Goal: Communication & Community: Answer question/provide support

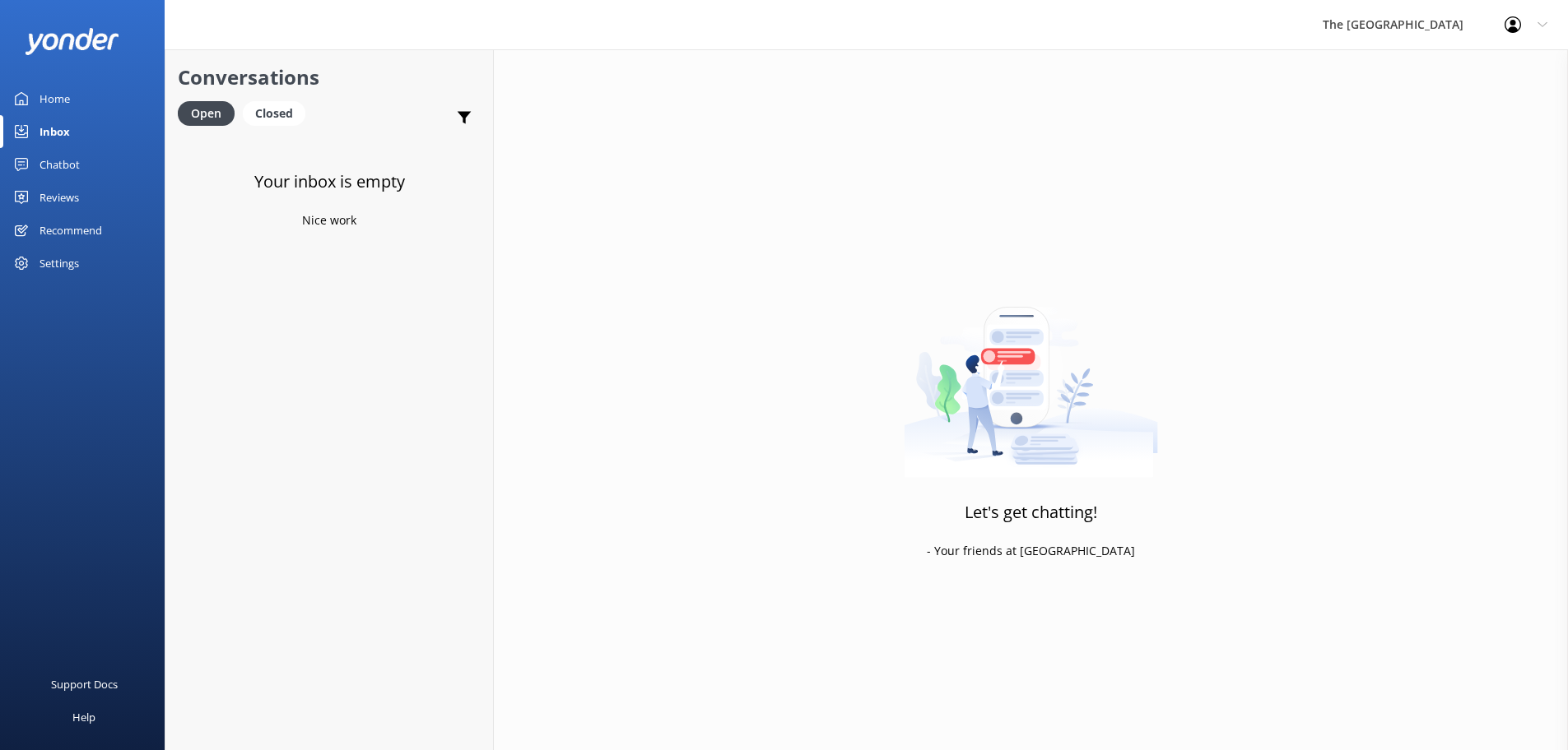
click at [55, 132] on div "Inbox" at bounding box center [54, 132] width 30 height 33
click at [61, 138] on div "Inbox" at bounding box center [54, 132] width 30 height 33
click at [211, 108] on div "Open" at bounding box center [206, 113] width 57 height 24
click at [214, 115] on div "Open" at bounding box center [206, 113] width 57 height 24
click at [284, 114] on div "Closed" at bounding box center [274, 113] width 62 height 24
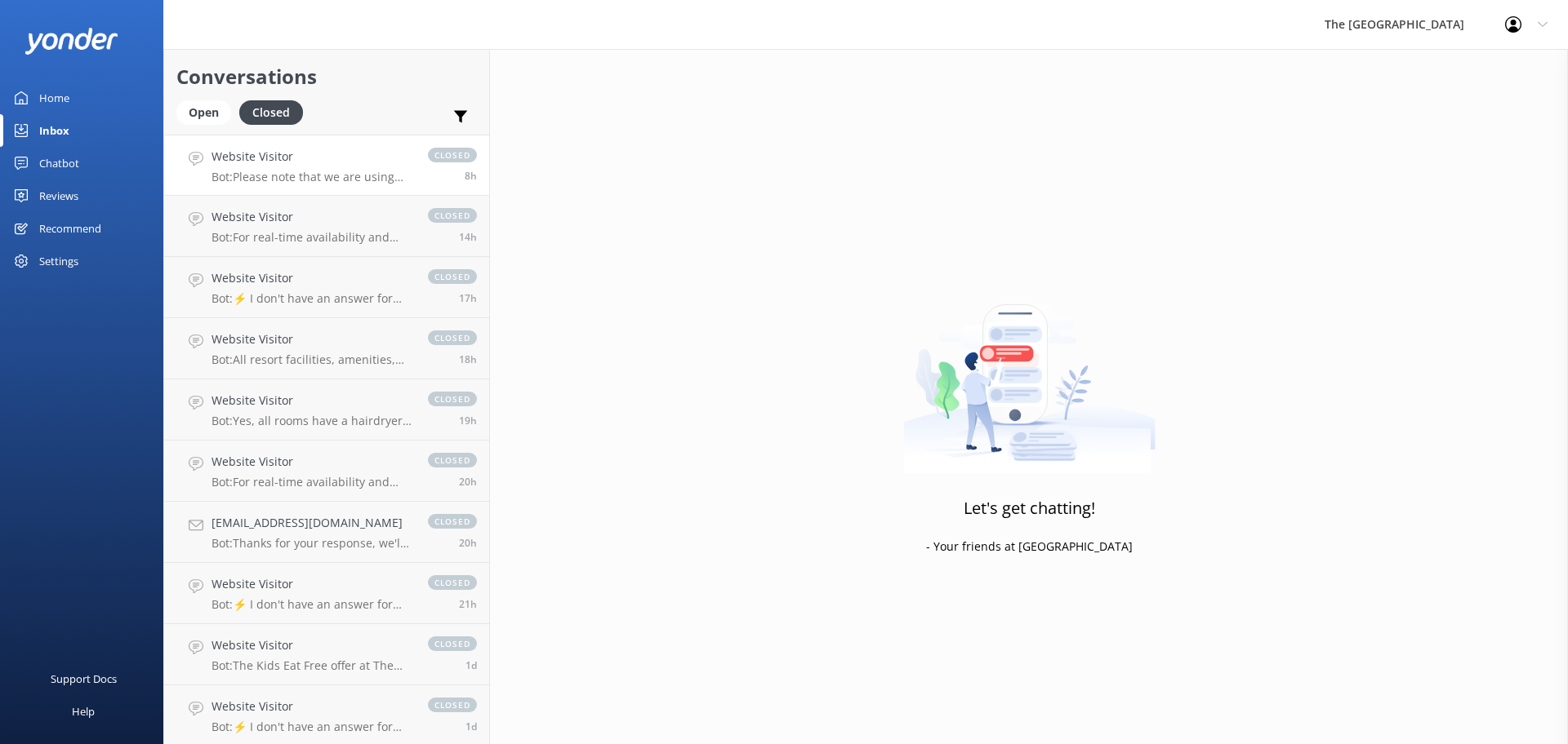
click at [268, 185] on link "Website Visitor Bot: Please note that we are using dynamic pricing. This makes …" at bounding box center [327, 164] width 325 height 61
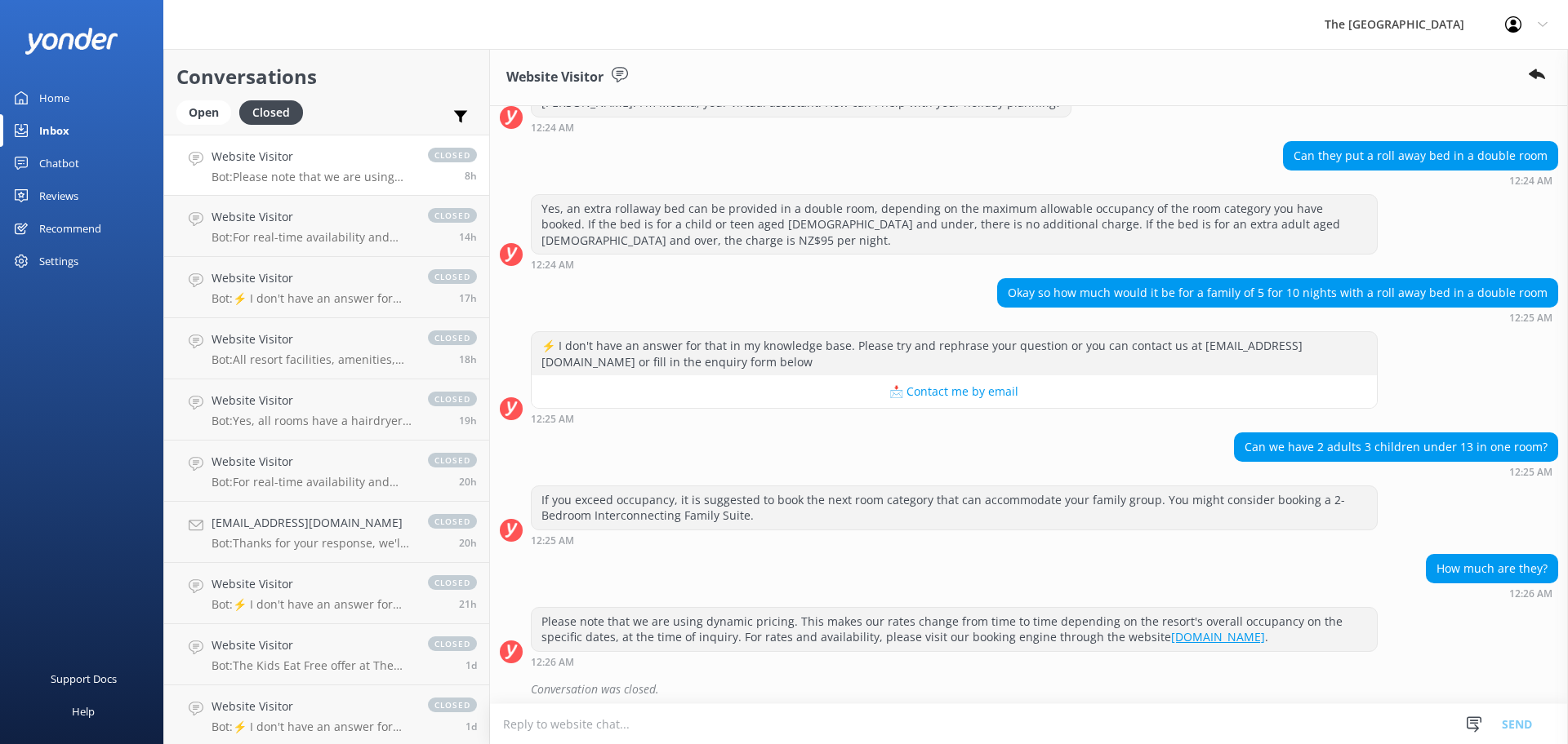
scroll to position [68, 0]
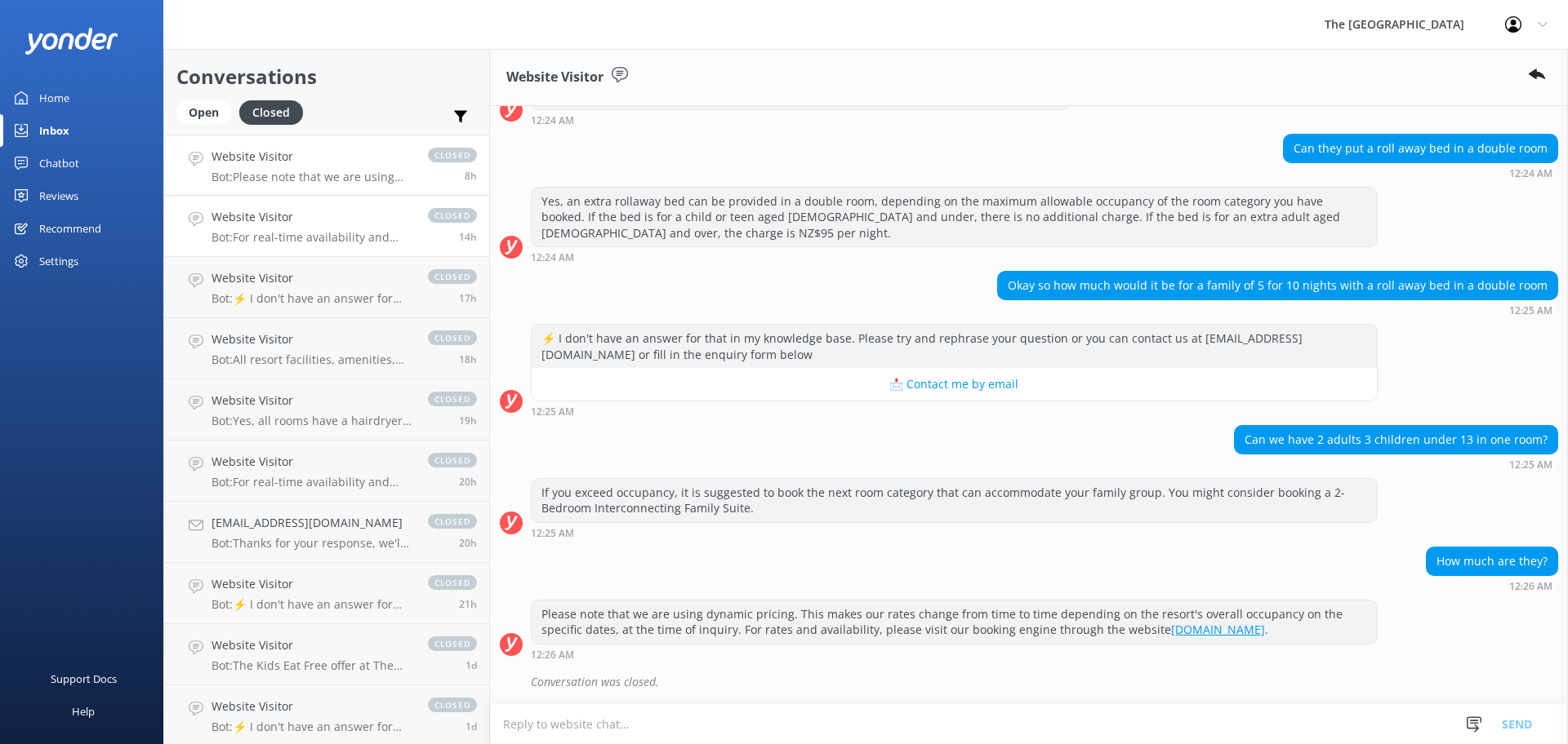
click at [259, 224] on h4 "Website Visitor" at bounding box center [312, 217] width 200 height 18
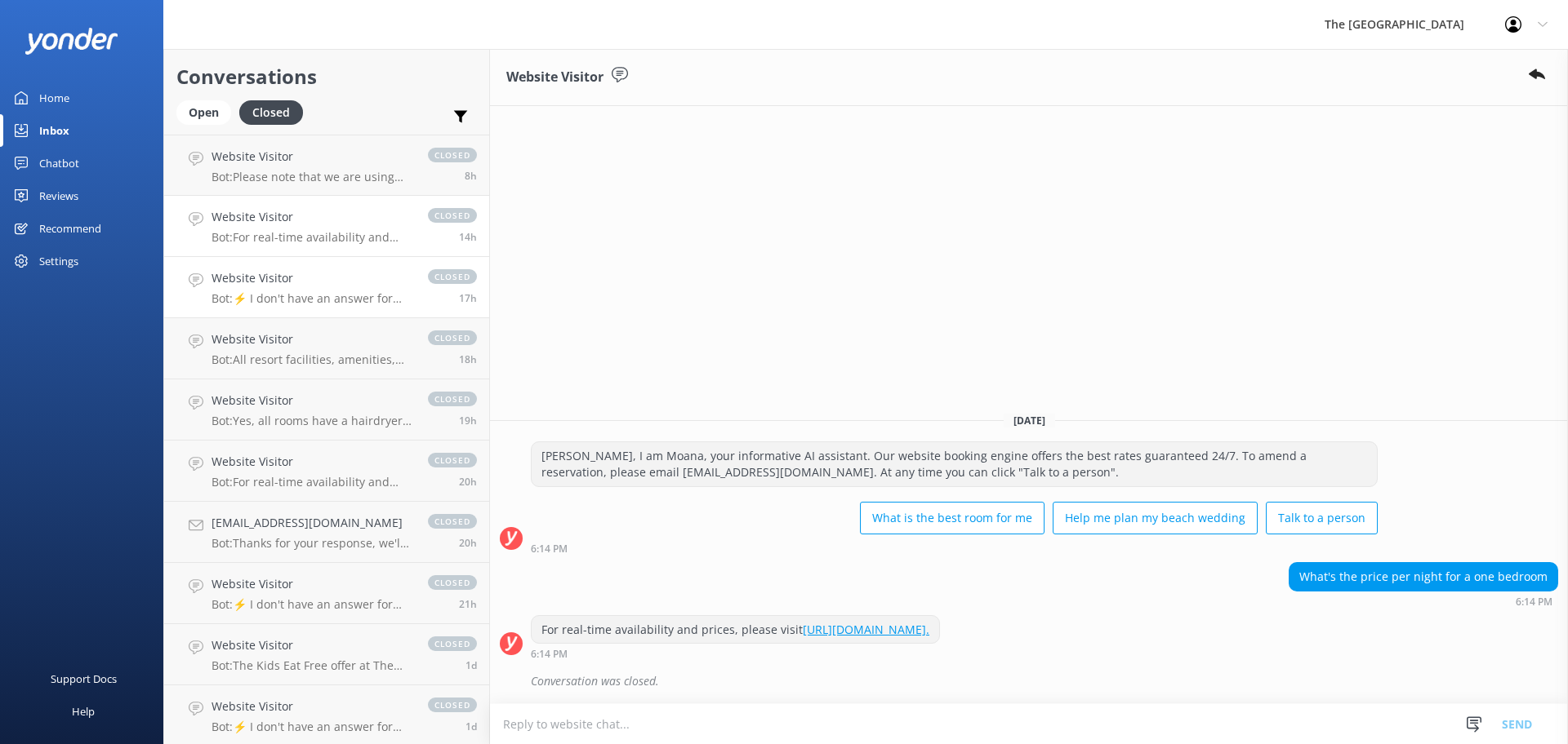
click at [260, 267] on link "Website Visitor Bot: ⚡ I don't have an answer for that in my knowledge base. Pl…" at bounding box center [327, 287] width 325 height 61
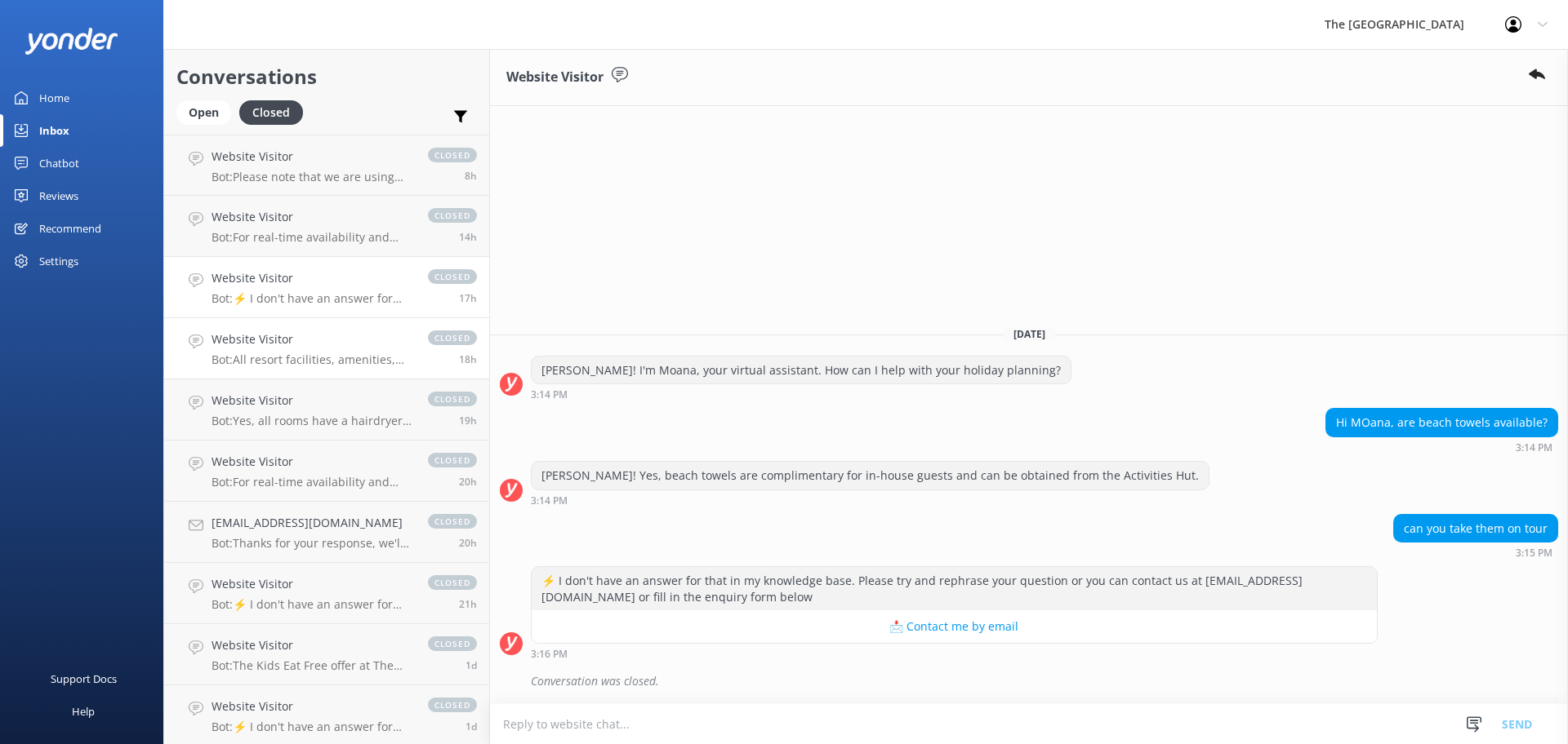
click at [264, 346] on h4 "Website Visitor" at bounding box center [312, 340] width 200 height 18
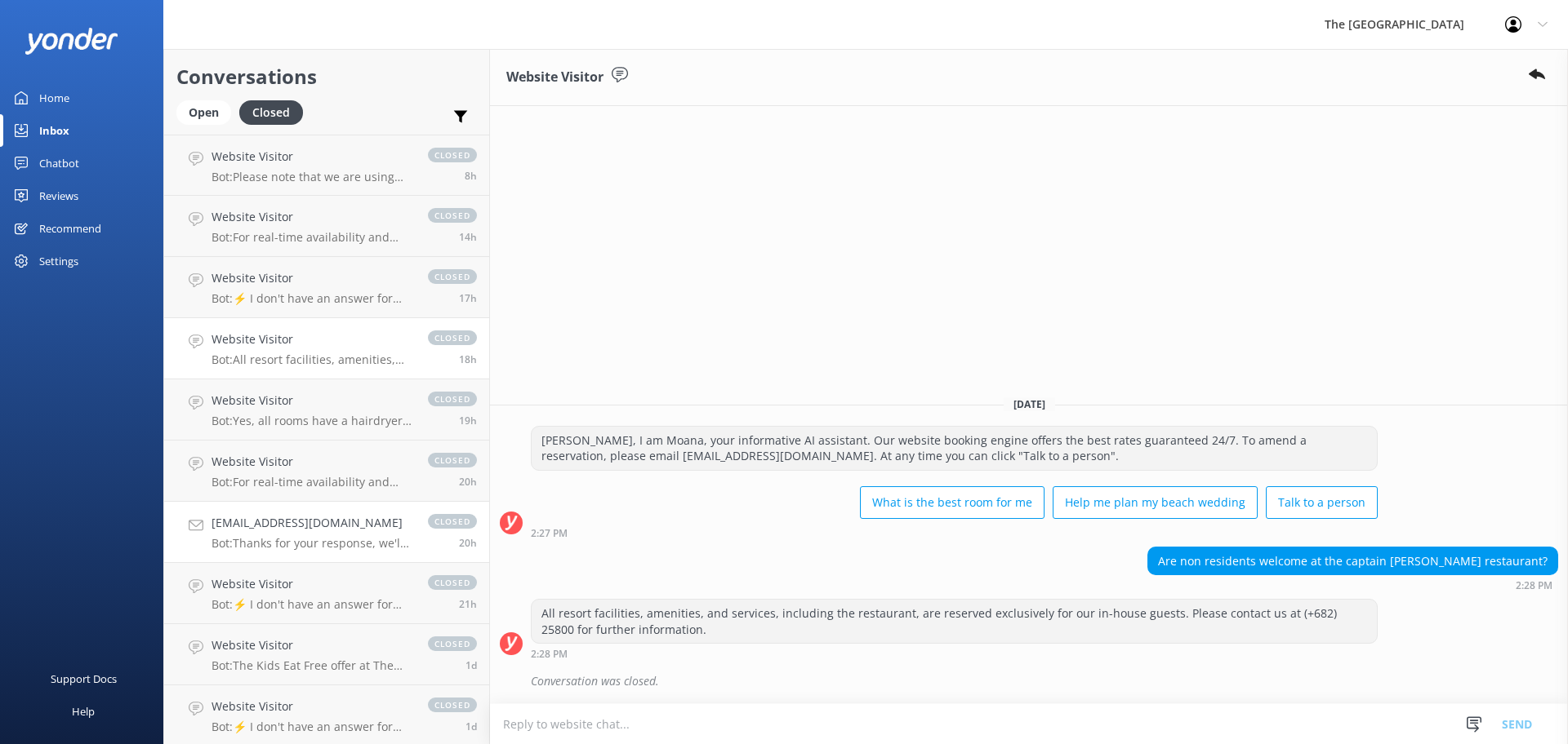
click at [255, 535] on div "[EMAIL_ADDRESS][DOMAIN_NAME] Bot: Thanks for your response, we'll get back to y…" at bounding box center [312, 532] width 200 height 36
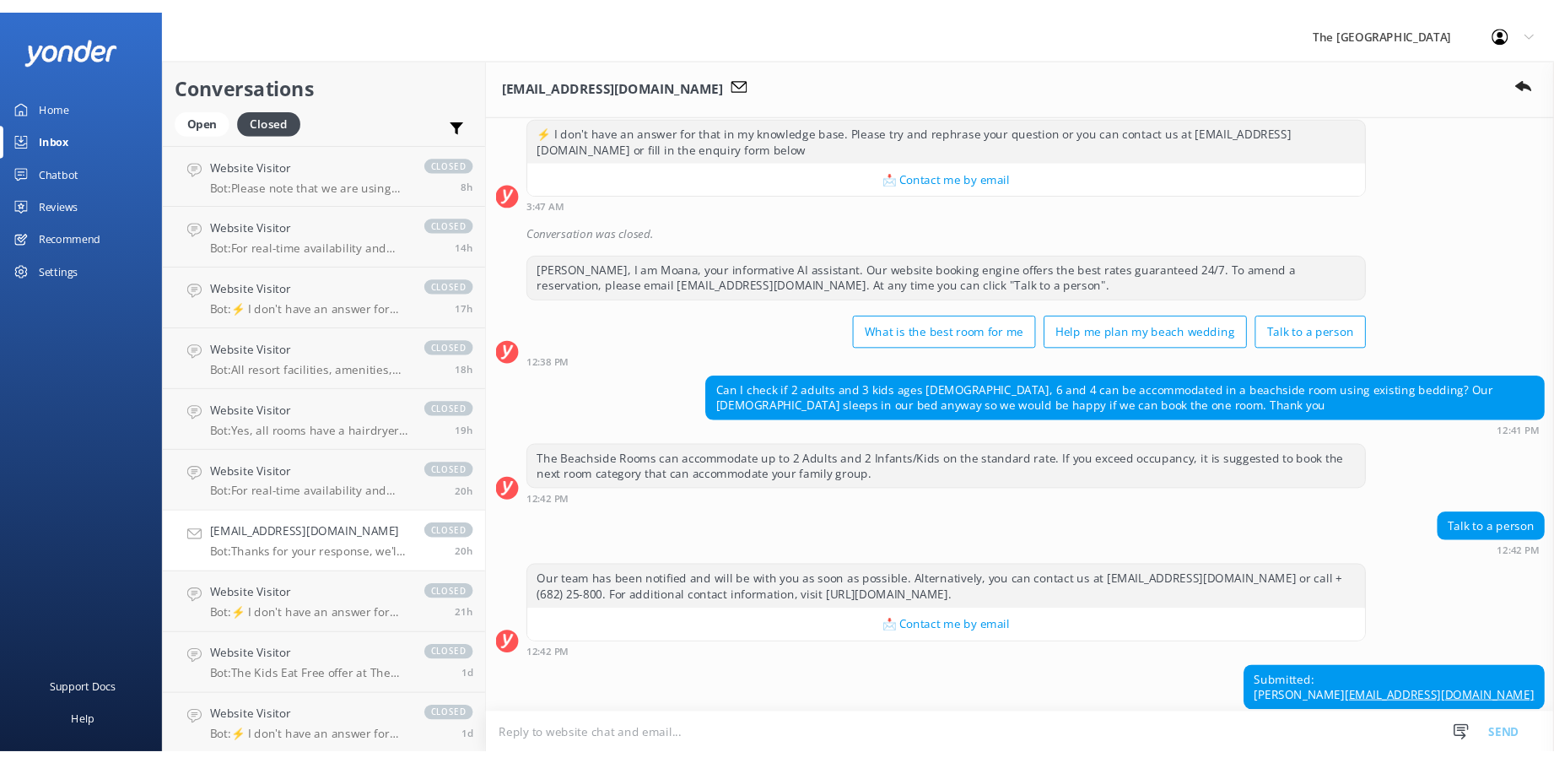
scroll to position [424, 0]
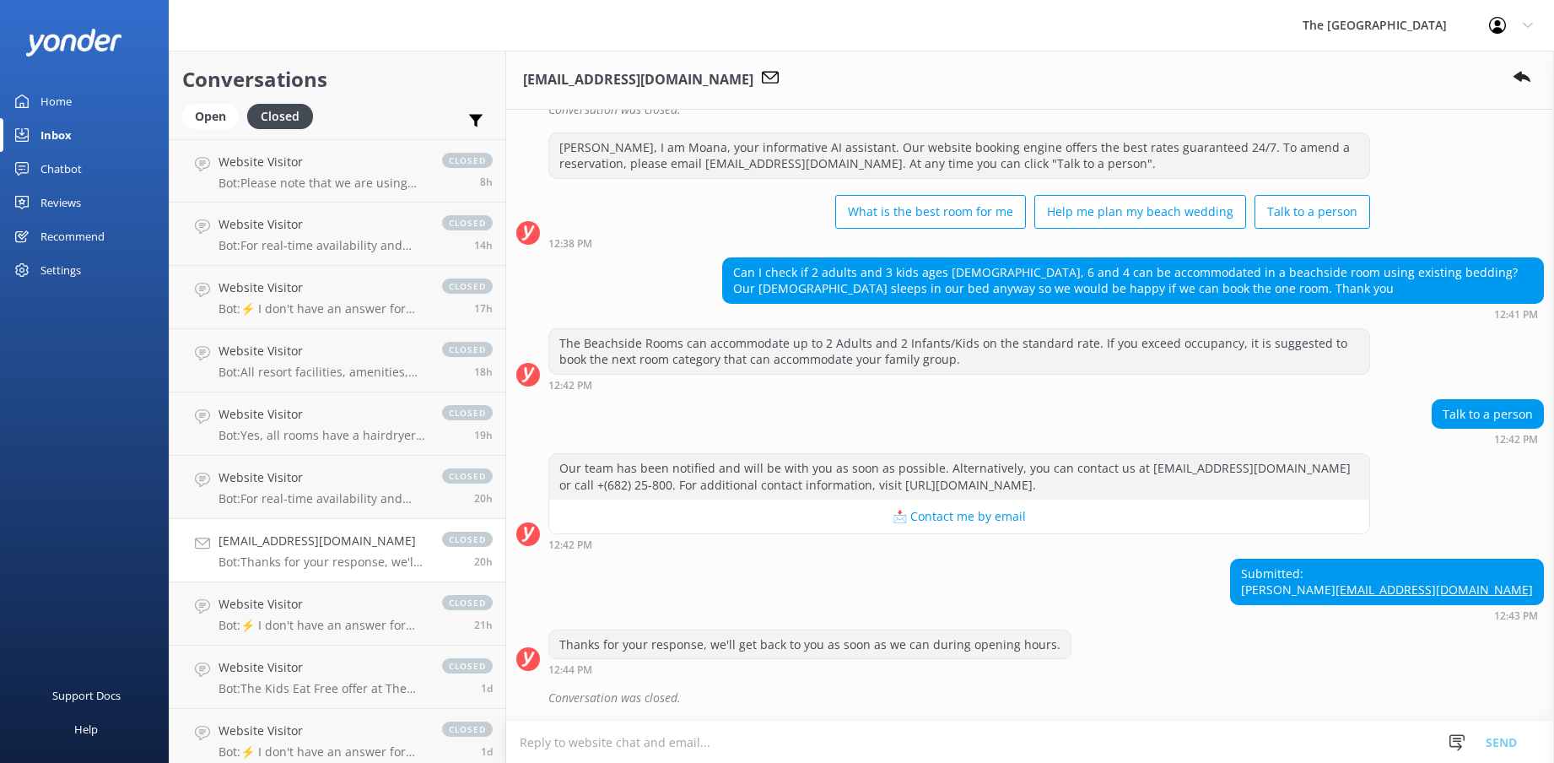
click at [586, 754] on textarea at bounding box center [1030, 741] width 1048 height 41
click at [69, 136] on div "Inbox" at bounding box center [55, 135] width 31 height 34
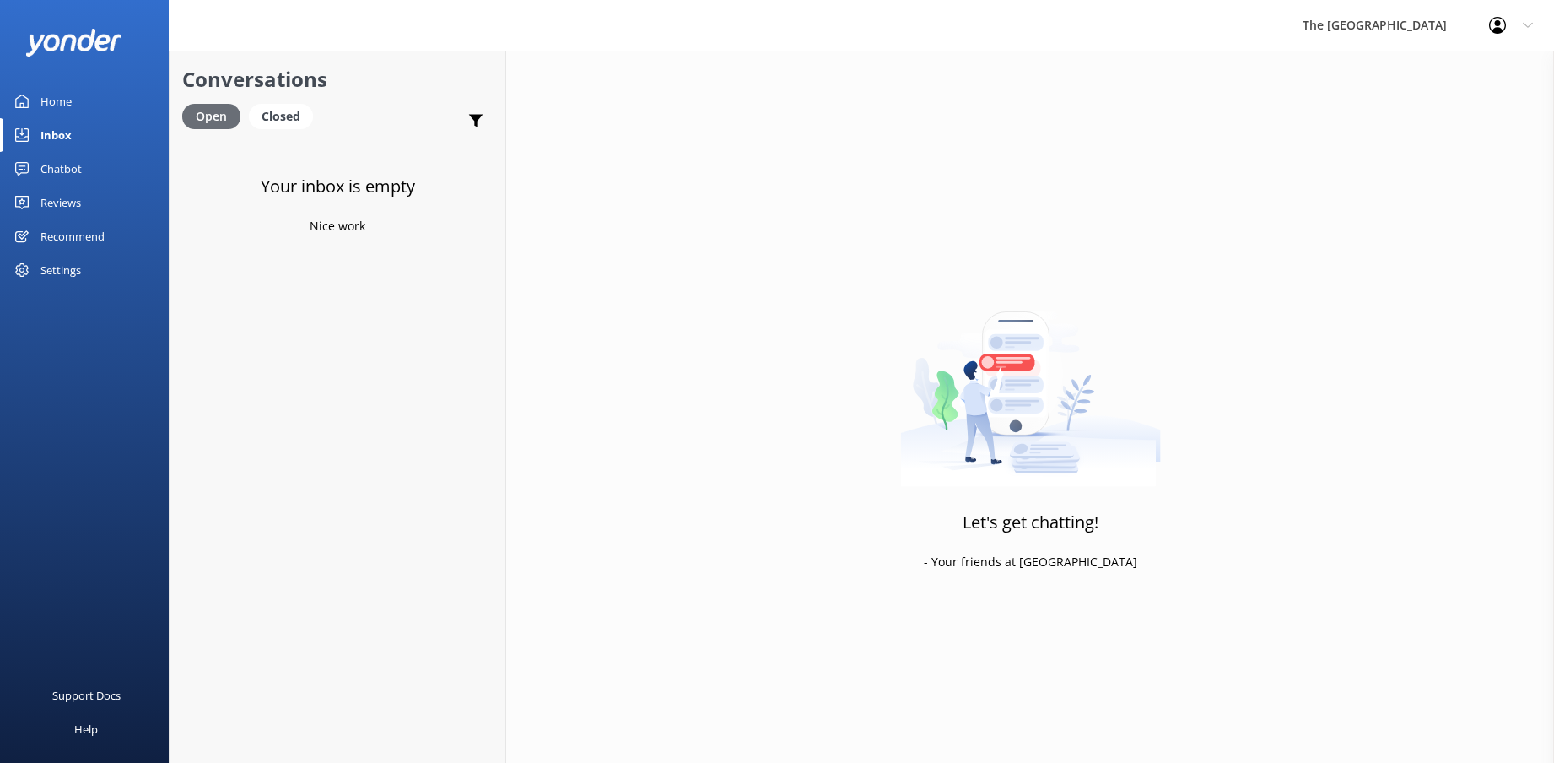
click at [208, 124] on div "Open" at bounding box center [211, 116] width 58 height 25
click at [278, 114] on div "Closed" at bounding box center [281, 116] width 64 height 25
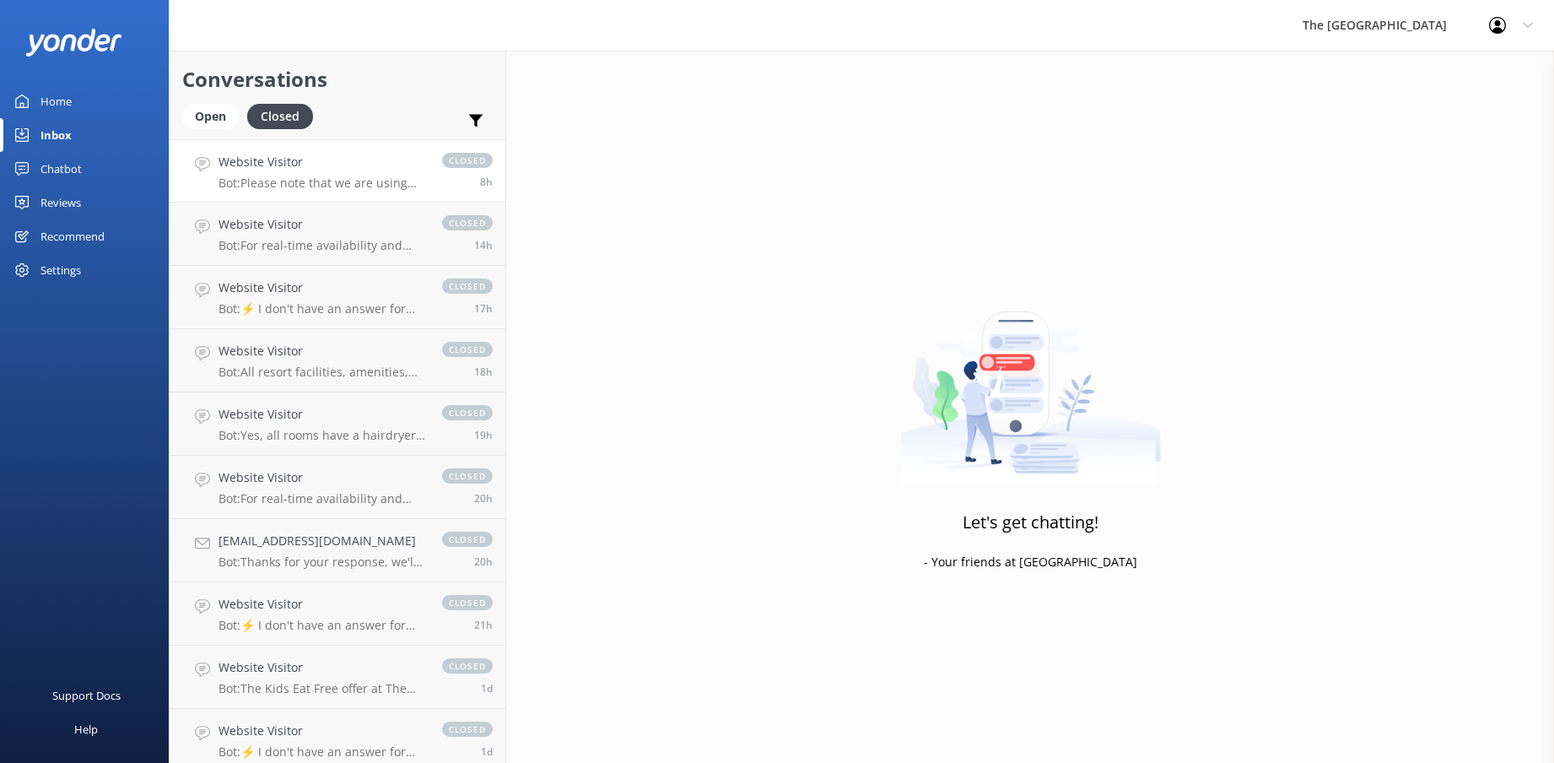
click at [259, 160] on h4 "Website Visitor" at bounding box center [322, 162] width 207 height 19
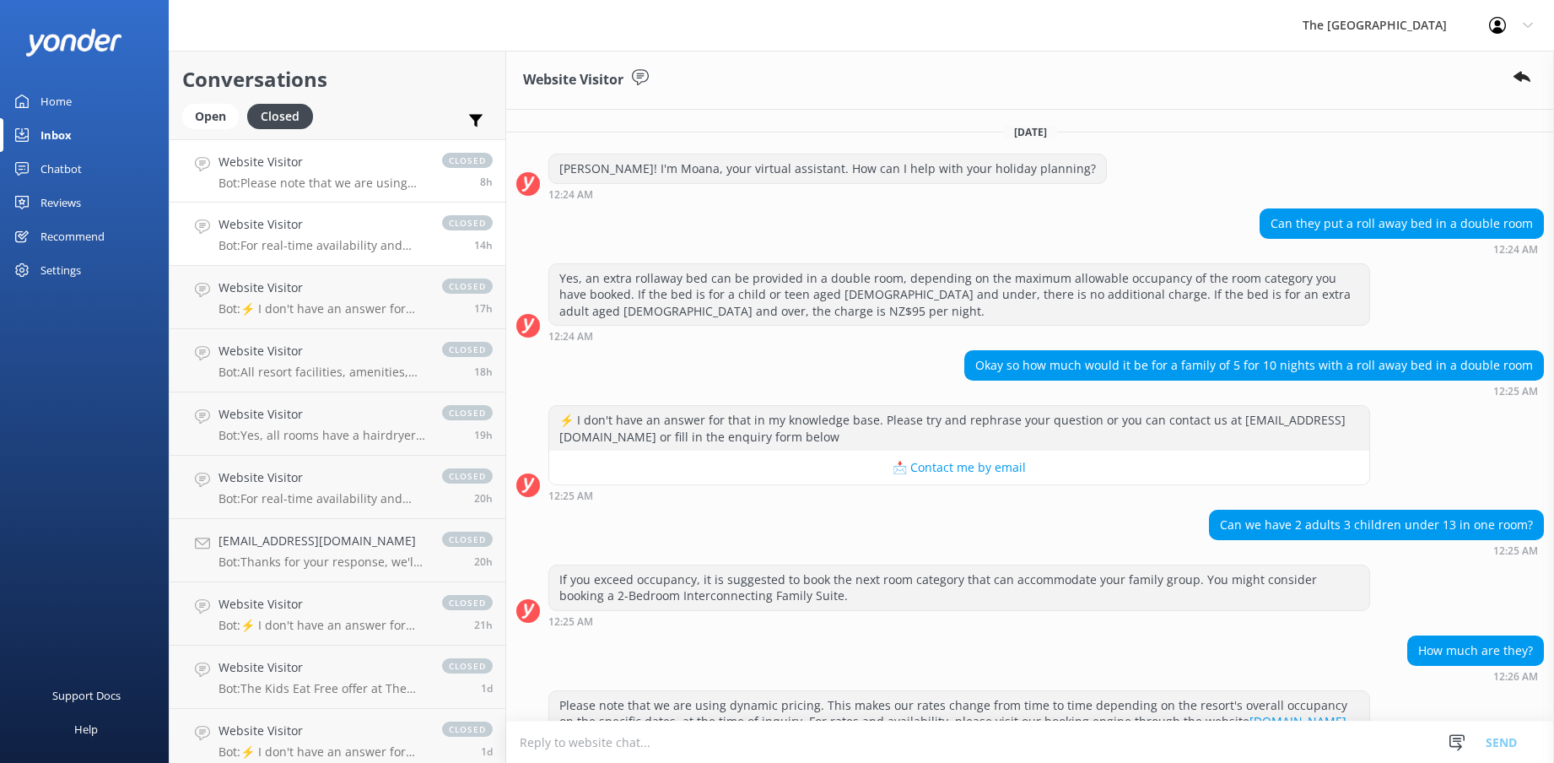
click at [261, 228] on h4 "Website Visitor" at bounding box center [322, 224] width 207 height 19
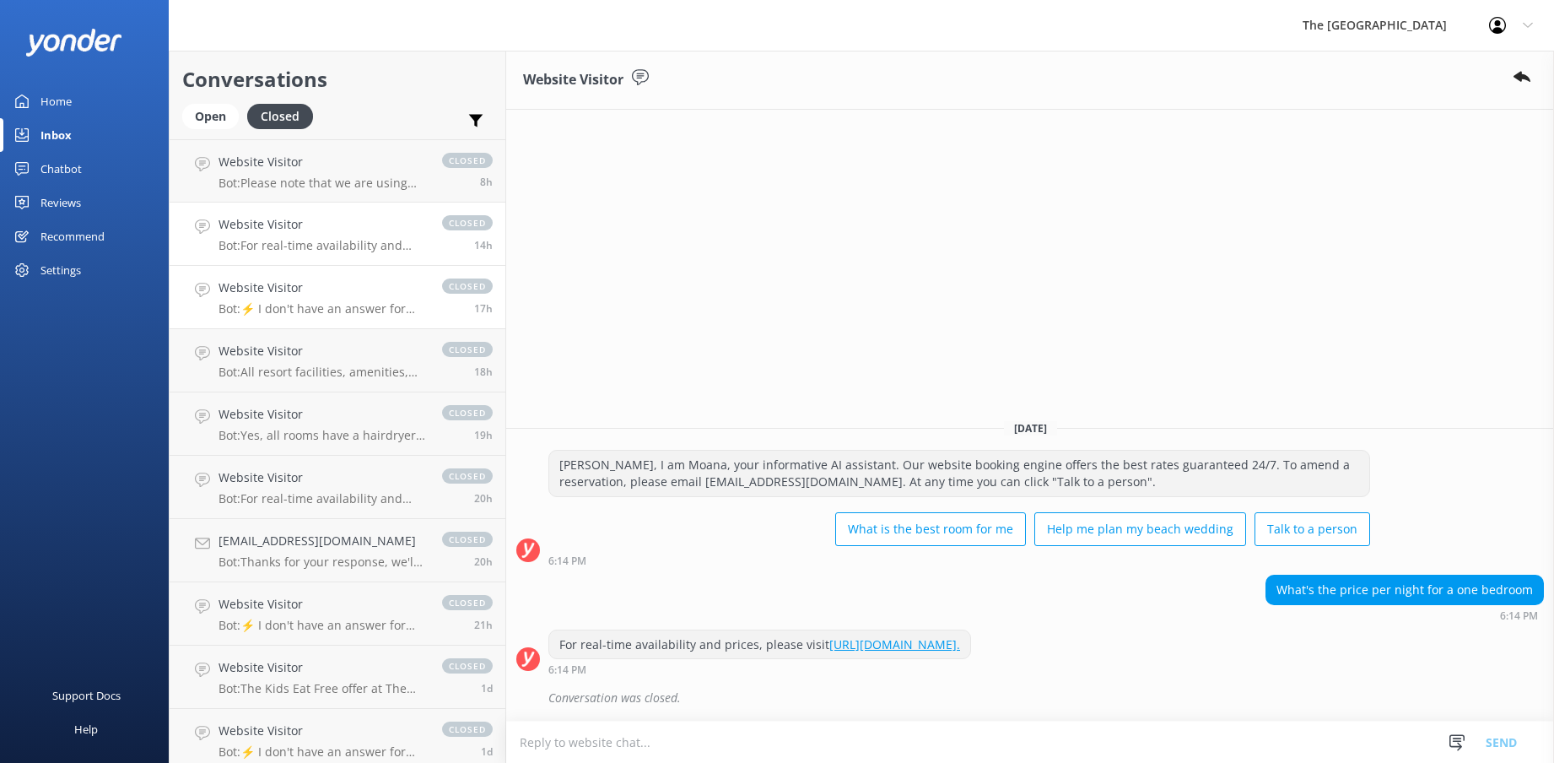
click at [274, 308] on p "Bot: ⚡ I don't have an answer for that in my knowledge base. Please try and rep…" at bounding box center [322, 308] width 207 height 15
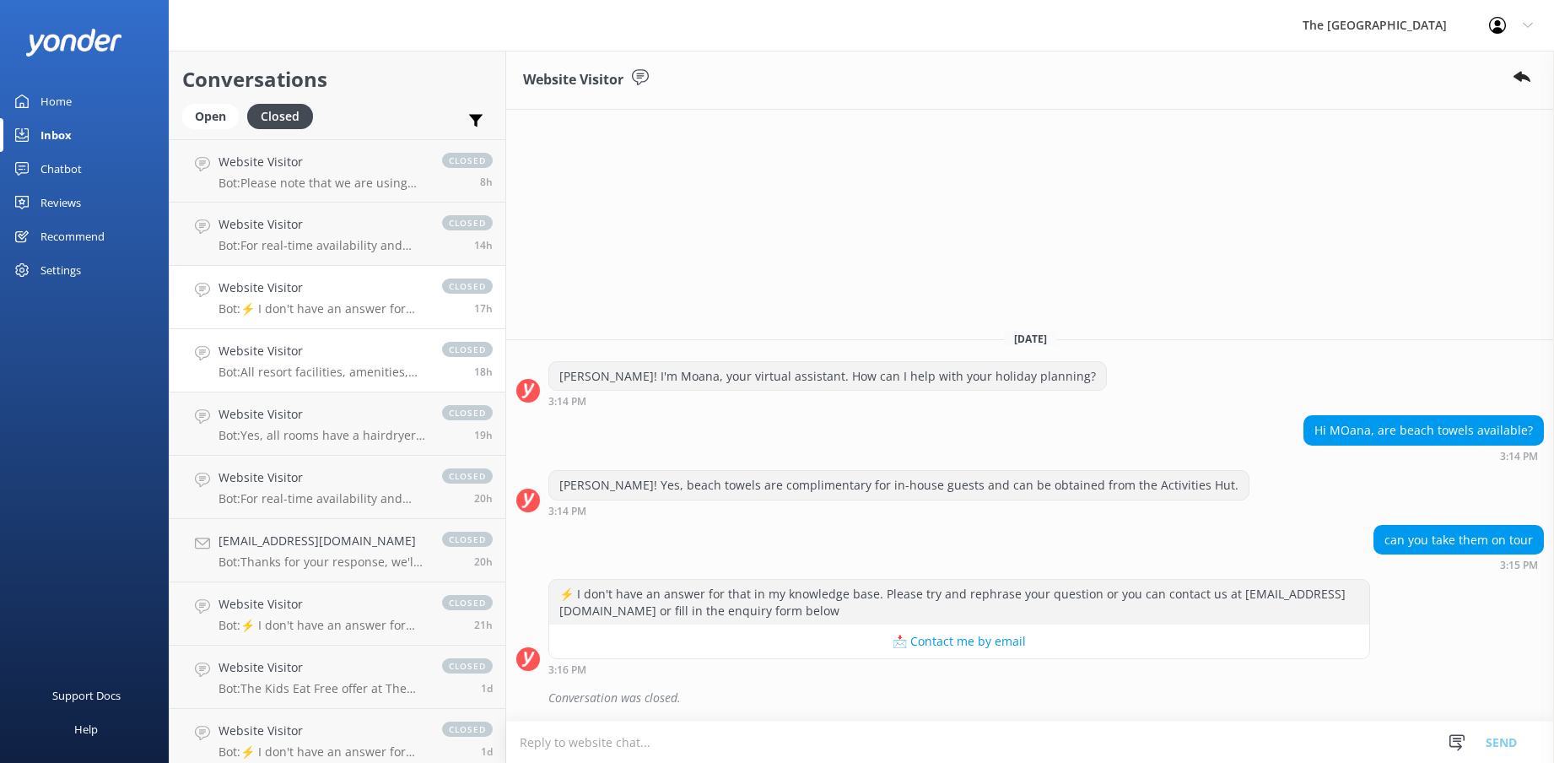
click at [287, 367] on p "Bot: All resort facilities, amenities, and services, including the restaurant, …" at bounding box center [322, 371] width 207 height 15
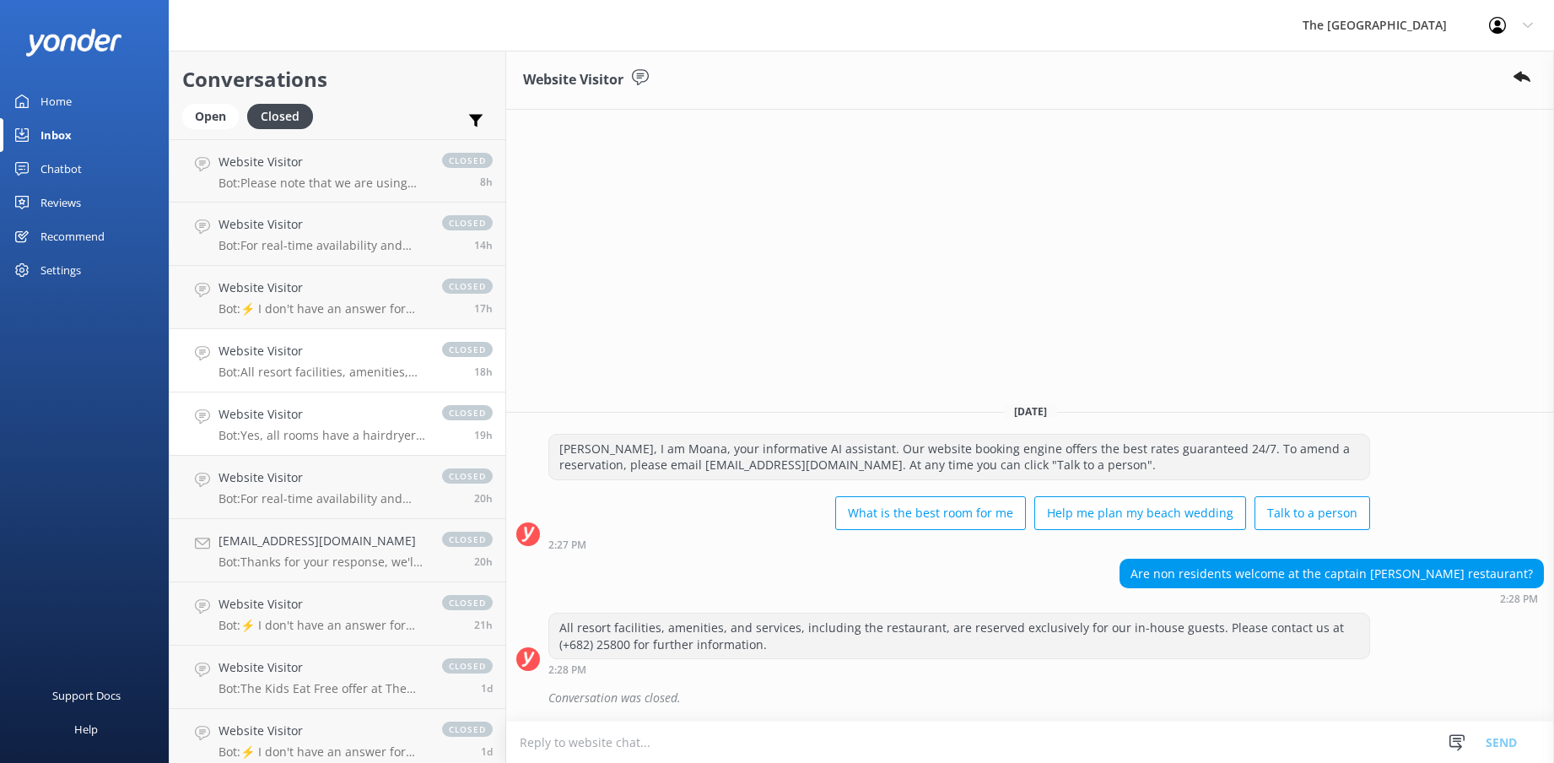
click at [292, 426] on div "Website Visitor Bot: Yes, all rooms have a hairdryer in them." at bounding box center [322, 423] width 207 height 37
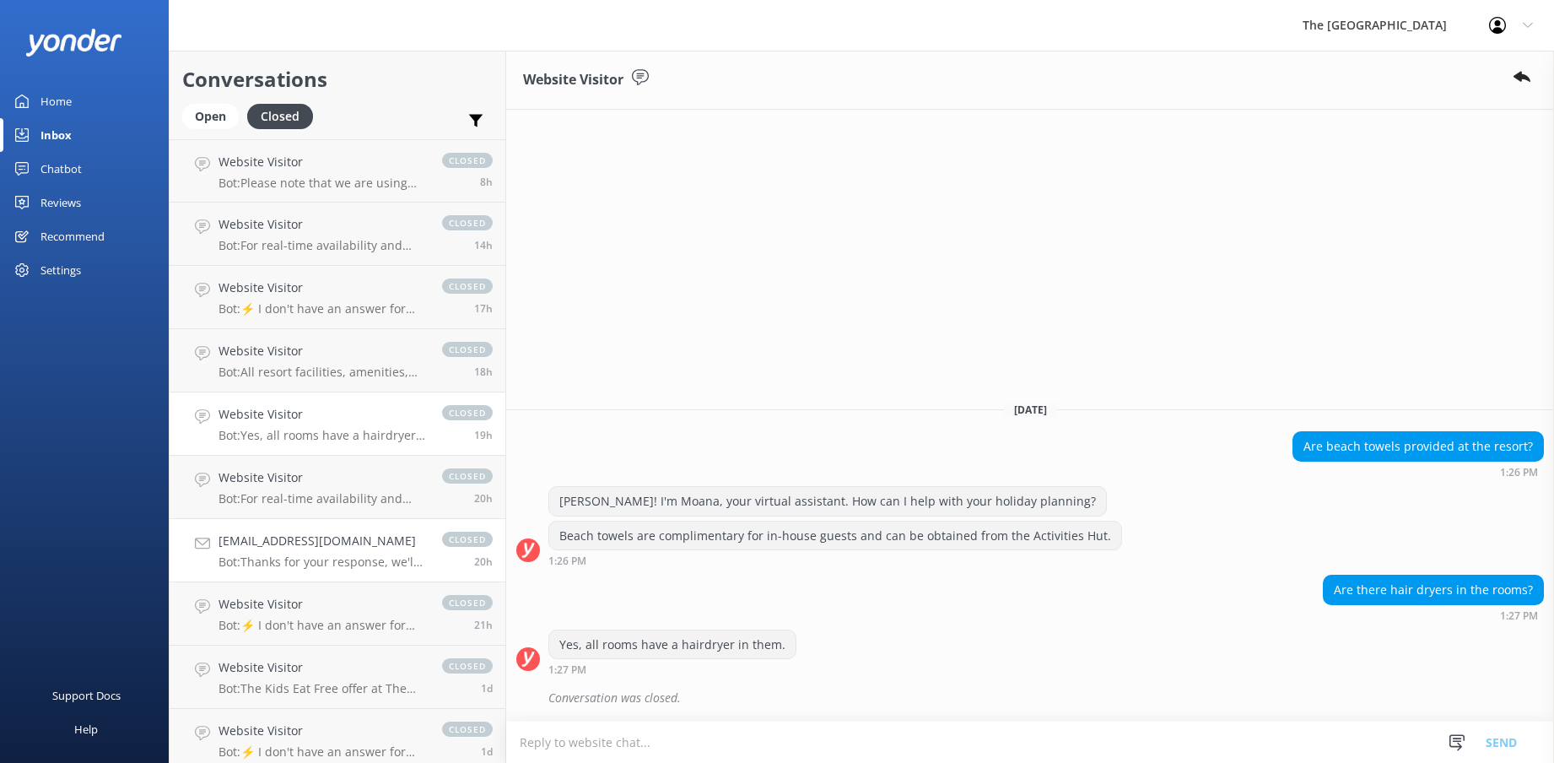
click at [286, 549] on h4 "[EMAIL_ADDRESS][DOMAIN_NAME]" at bounding box center [322, 541] width 207 height 19
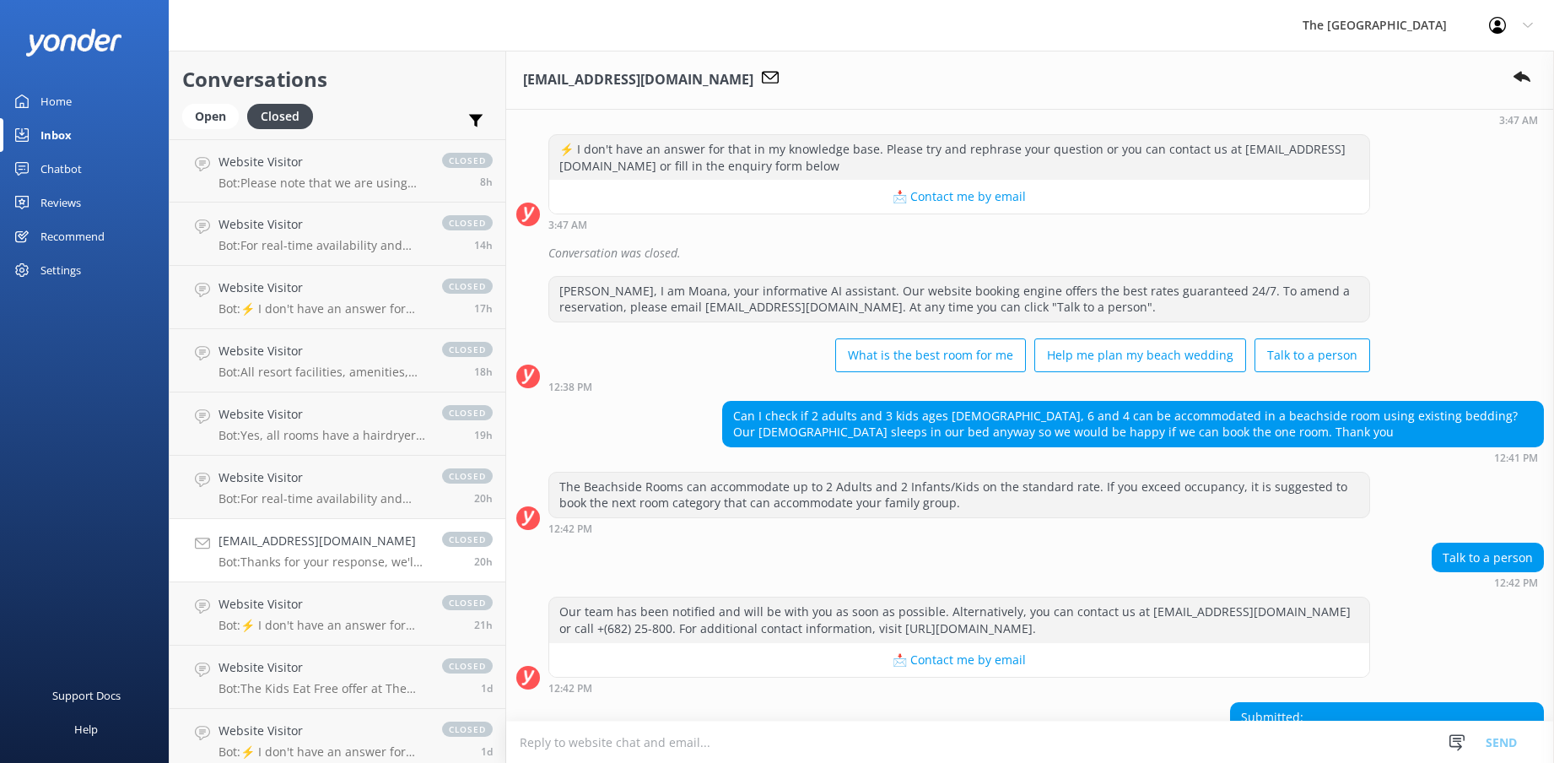
scroll to position [431, 0]
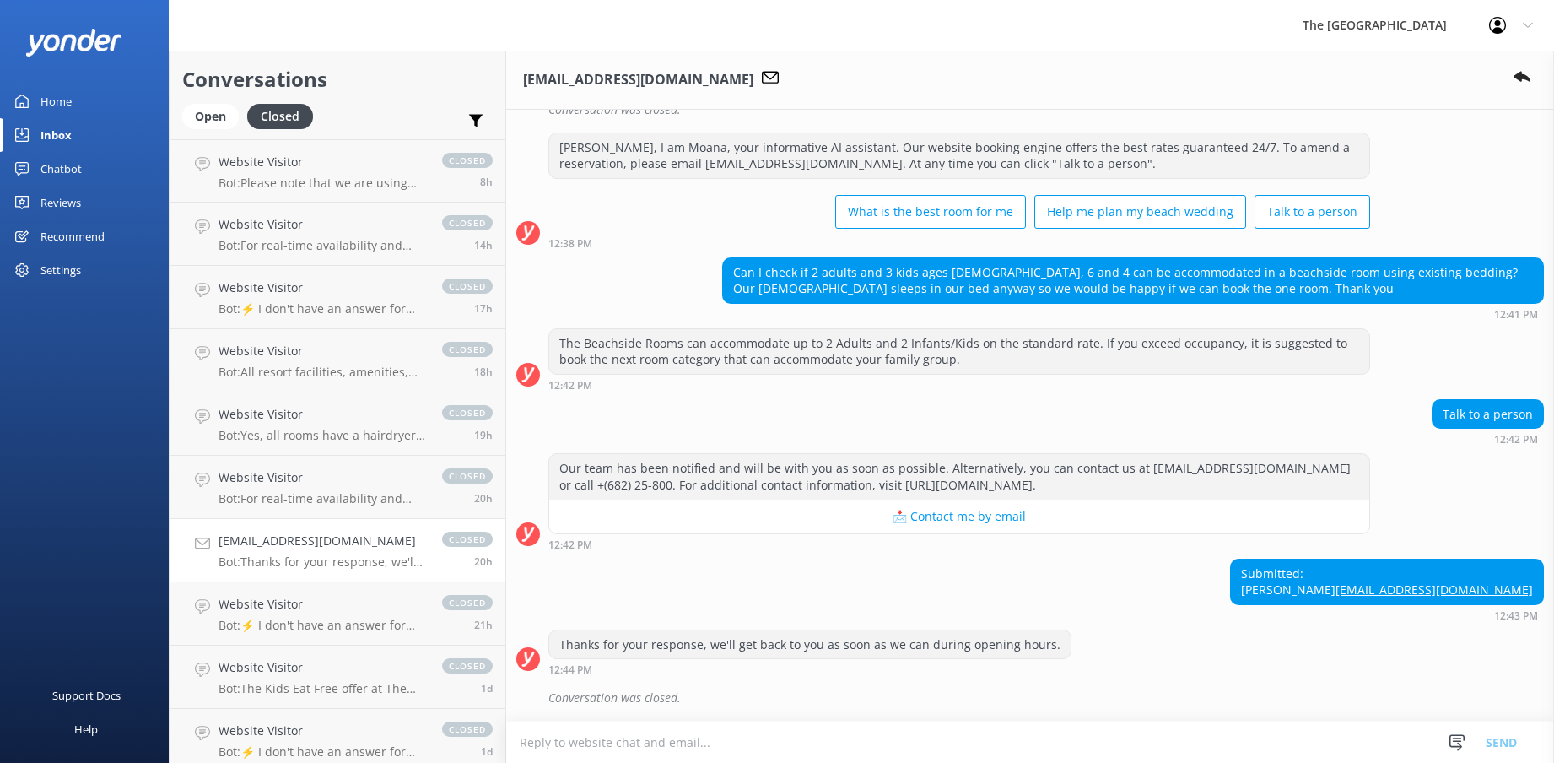
click at [711, 742] on textarea at bounding box center [1030, 741] width 1048 height 41
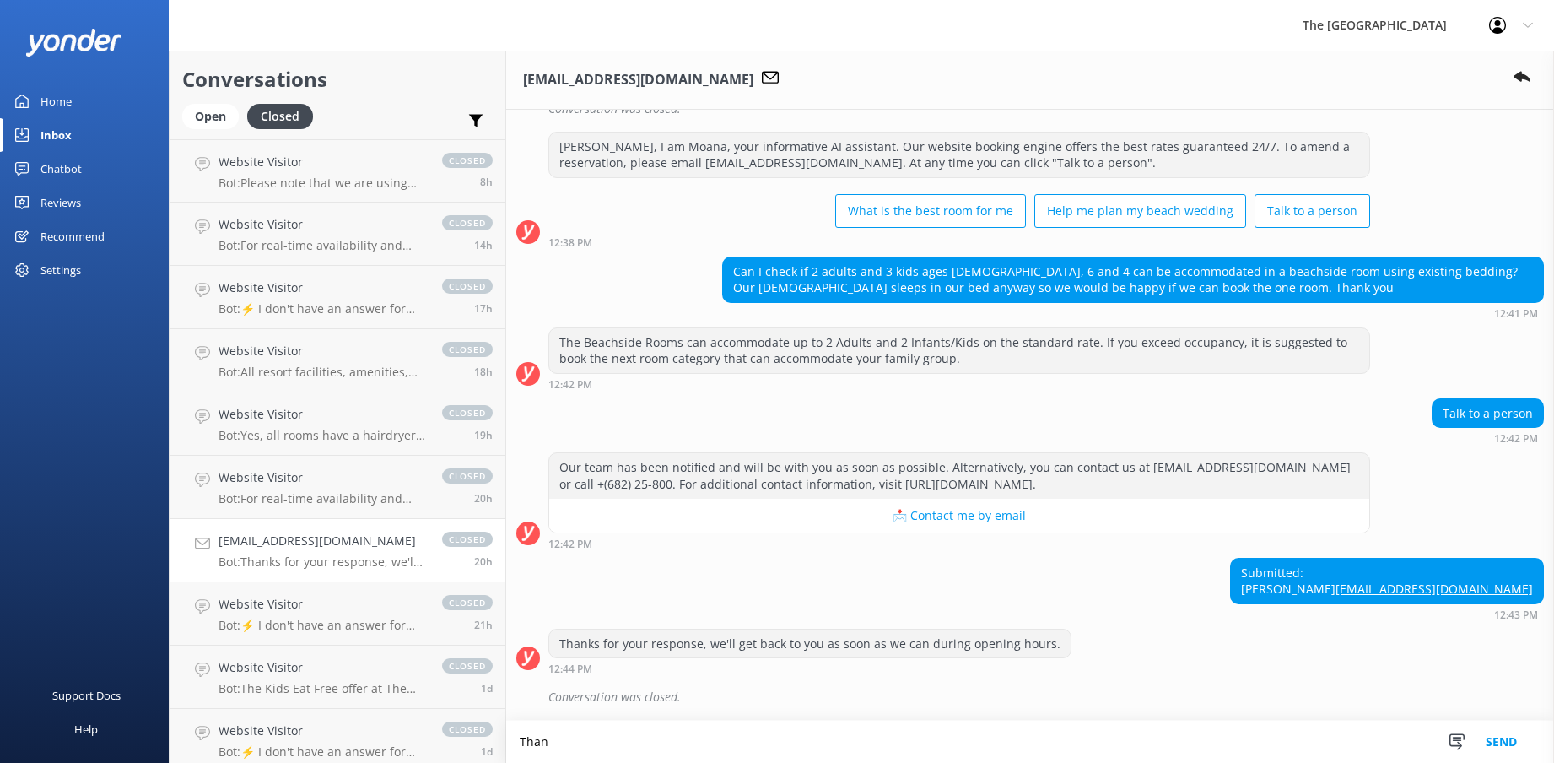
scroll to position [432, 0]
type textarea "Thank you for your email I have emailed the"
drag, startPoint x: 846, startPoint y: 747, endPoint x: 180, endPoint y: 743, distance: 666.5
click at [180, 743] on div "Conversations Open Closed Important Assigned to me Unassigned Website Visitor B…" at bounding box center [861, 407] width 1385 height 712
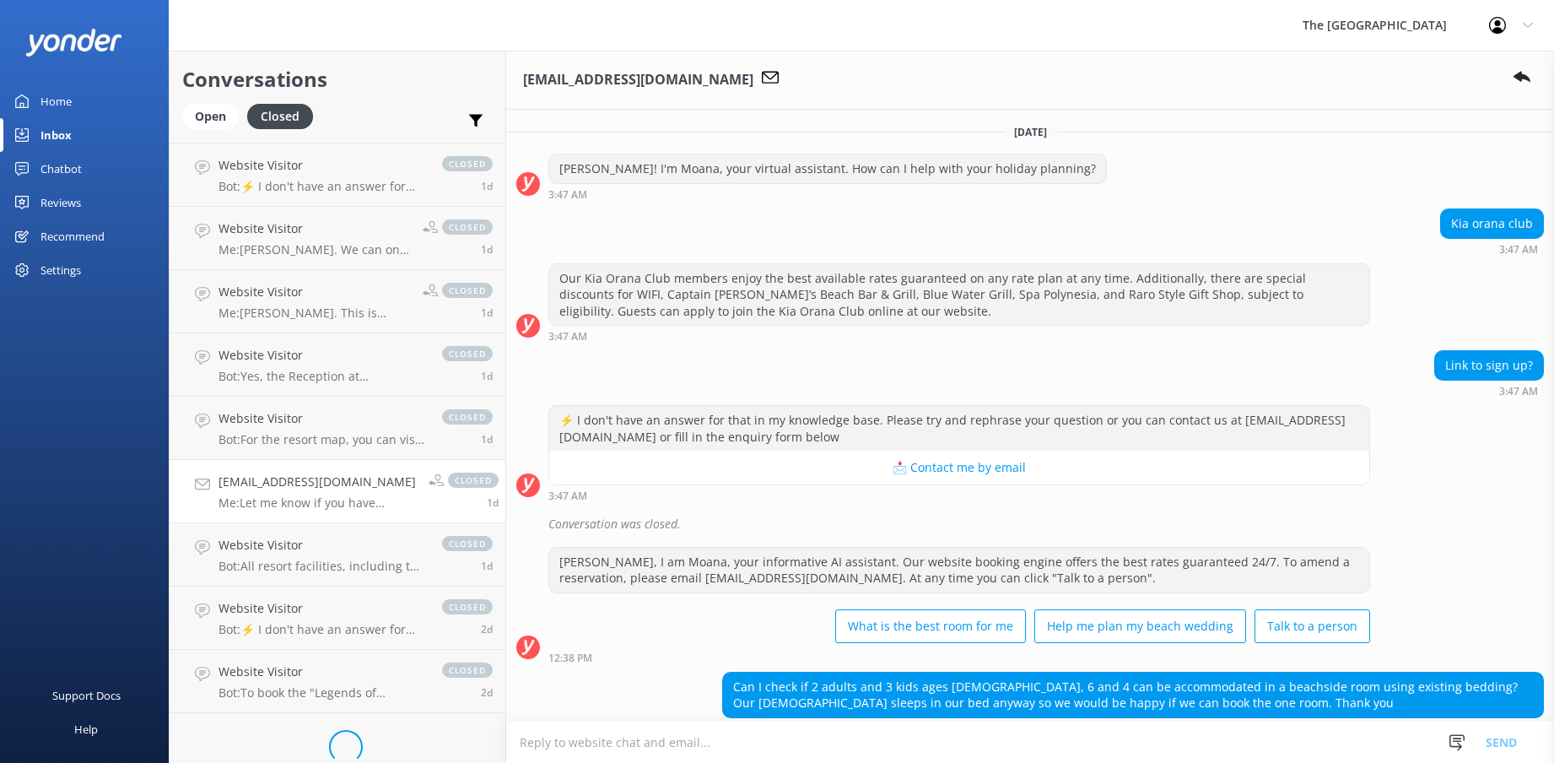
scroll to position [710, 0]
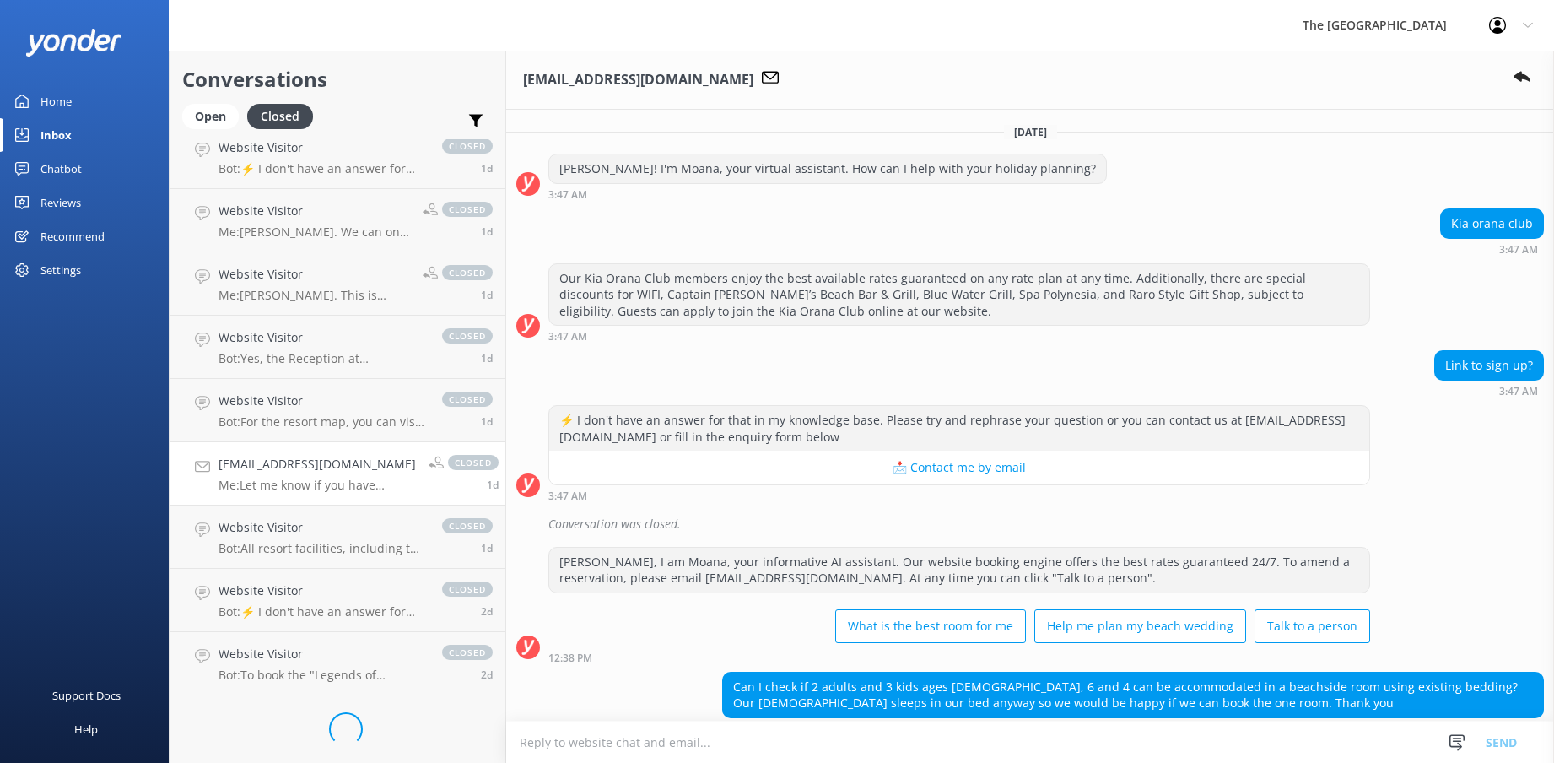
click at [331, 489] on p "Me: Let me know if you have further questions , I am happy to assist you furthe…" at bounding box center [317, 485] width 197 height 15
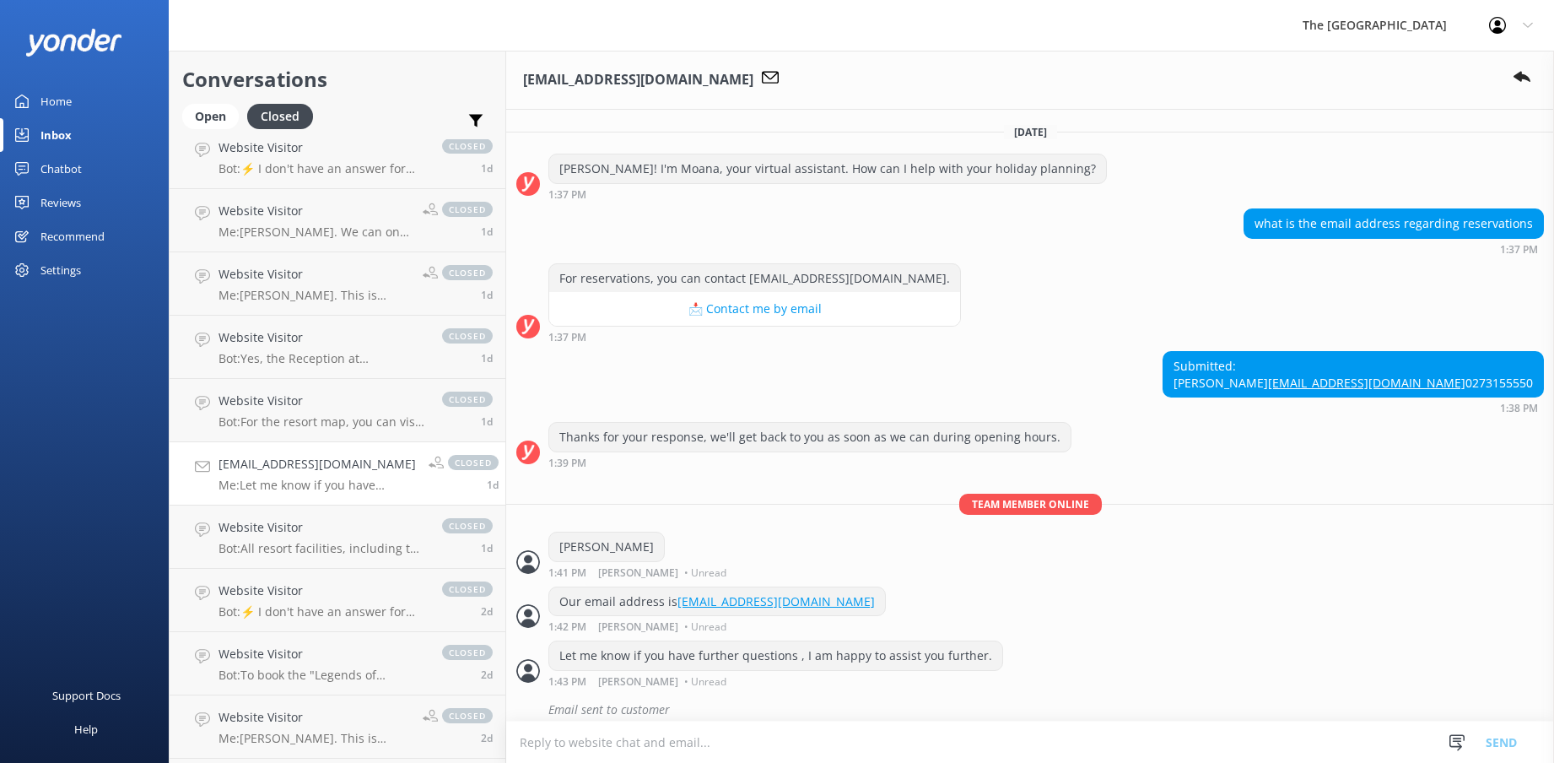
scroll to position [81, 0]
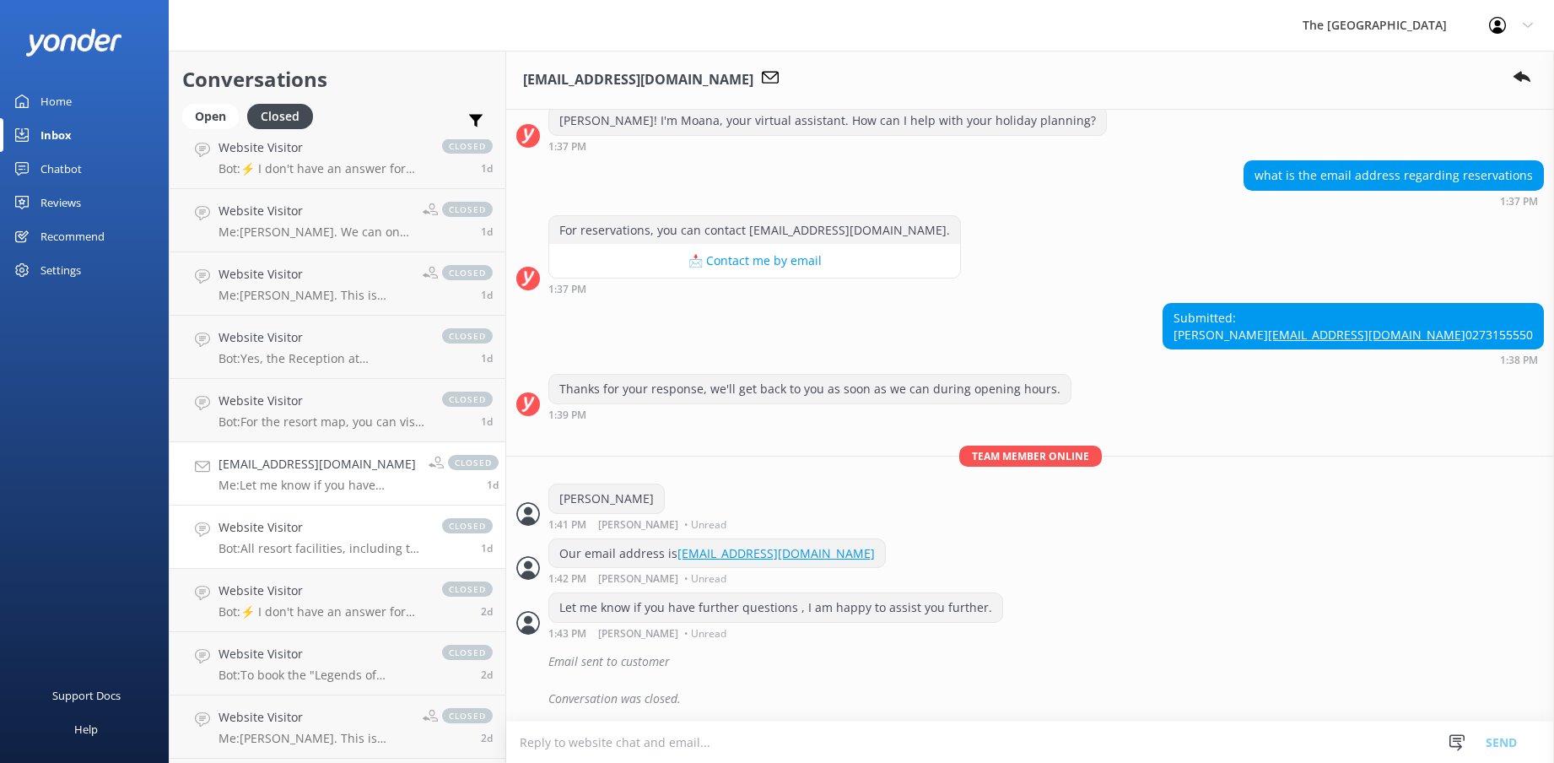
click at [277, 553] on p "Bot: All resort facilities, including the Kids Club, are reserved exclusively f…" at bounding box center [322, 548] width 207 height 15
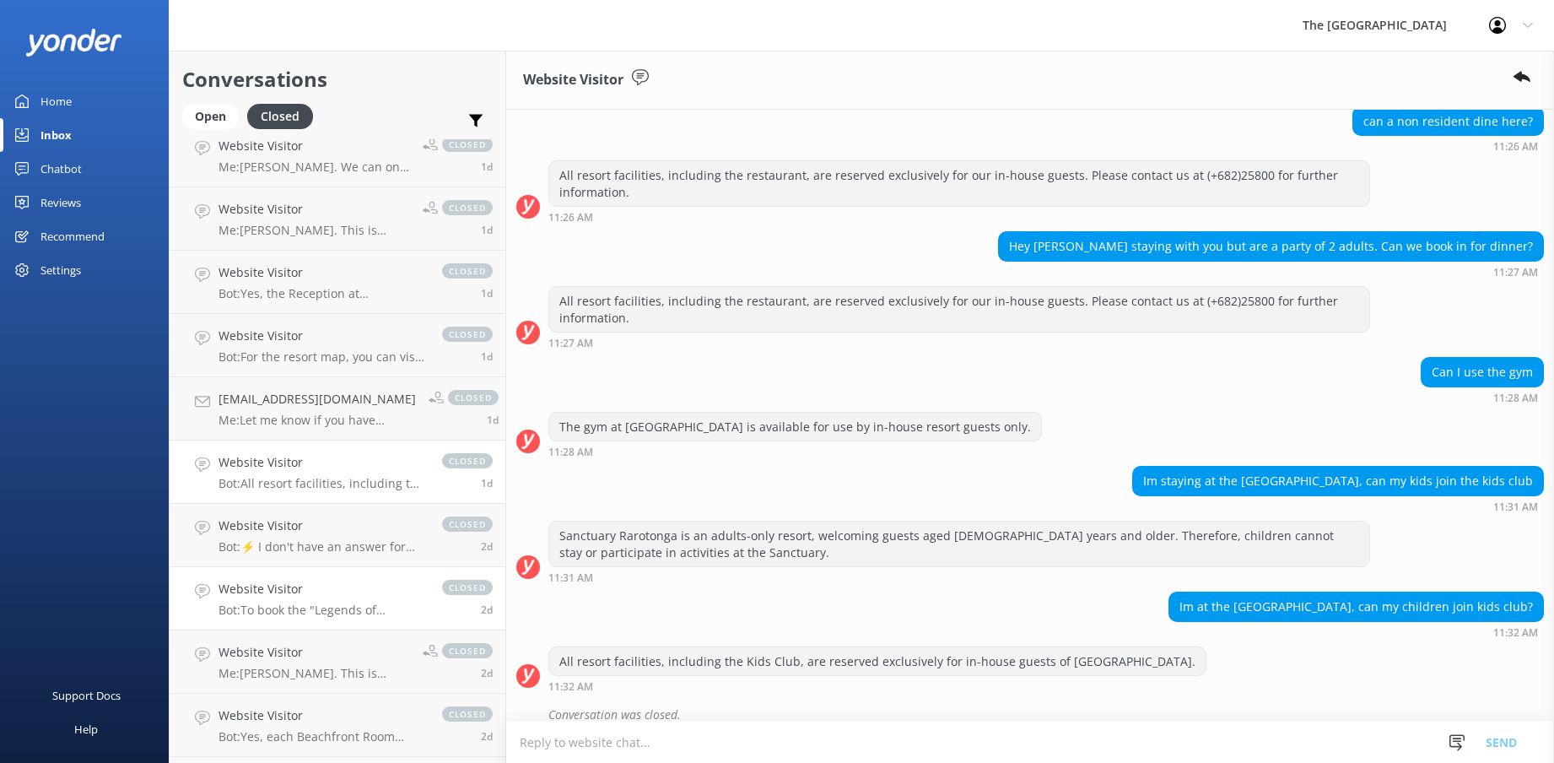
scroll to position [878, 0]
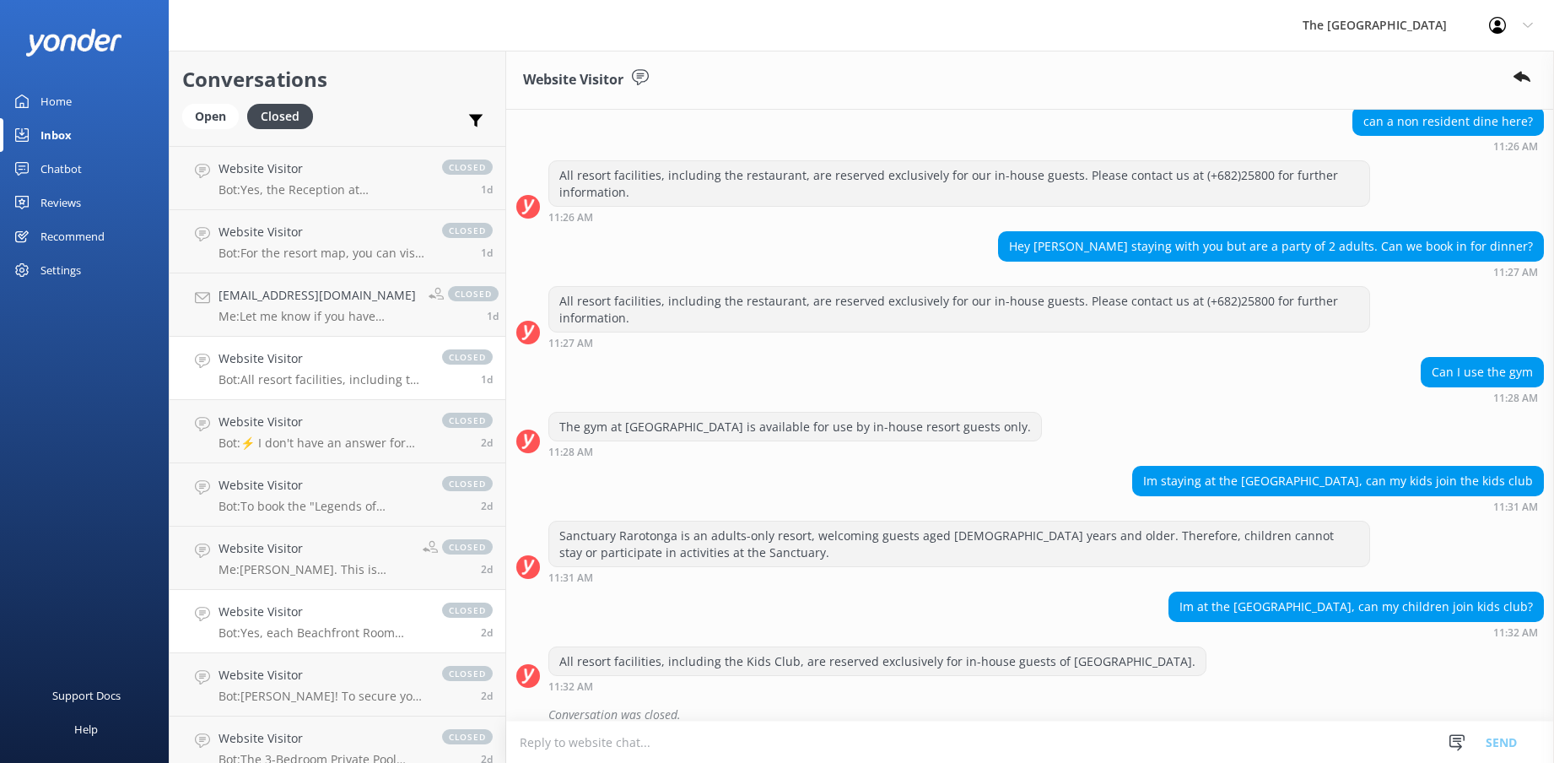
click at [277, 613] on h4 "Website Visitor" at bounding box center [322, 611] width 207 height 19
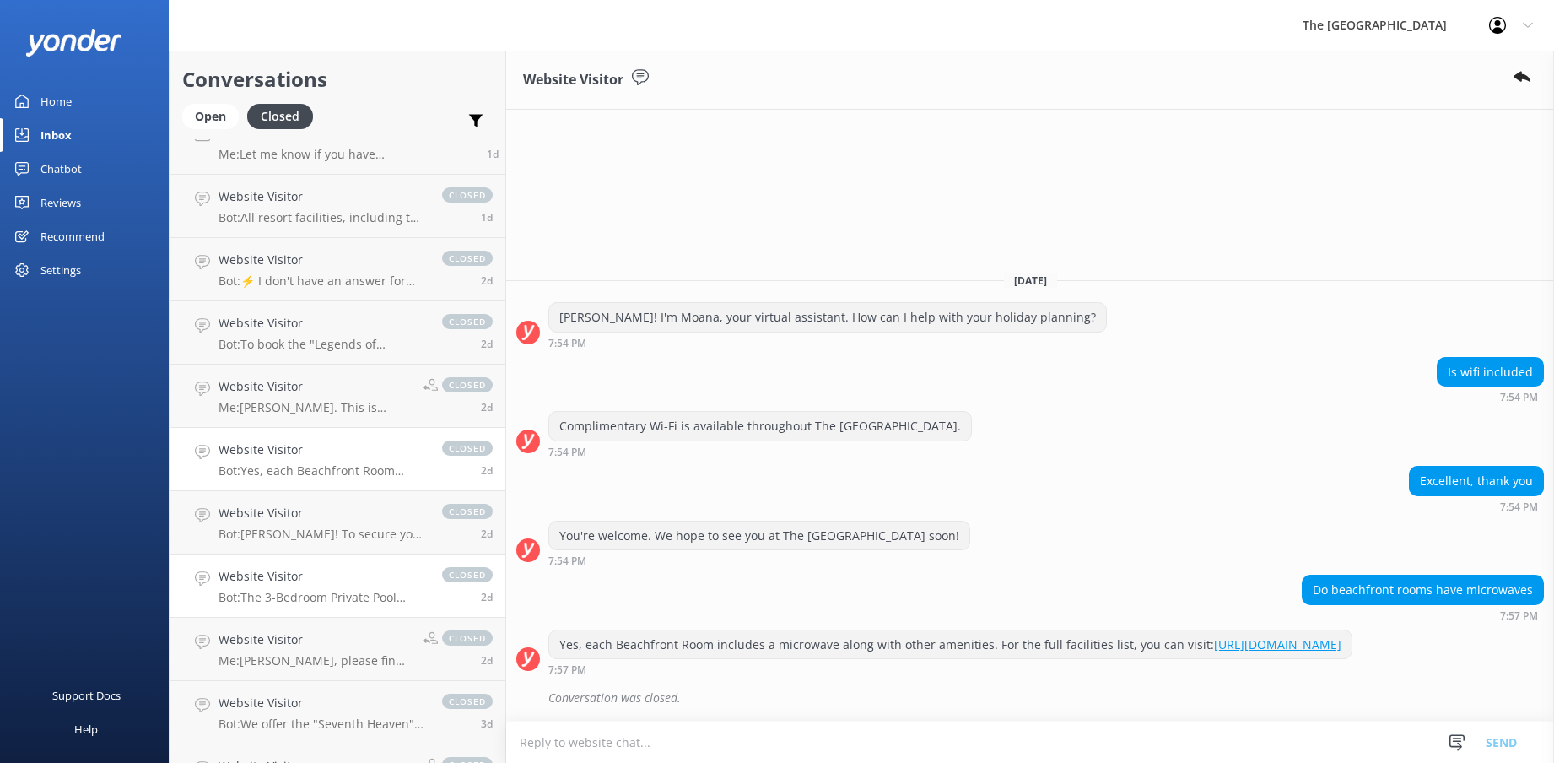
scroll to position [1047, 0]
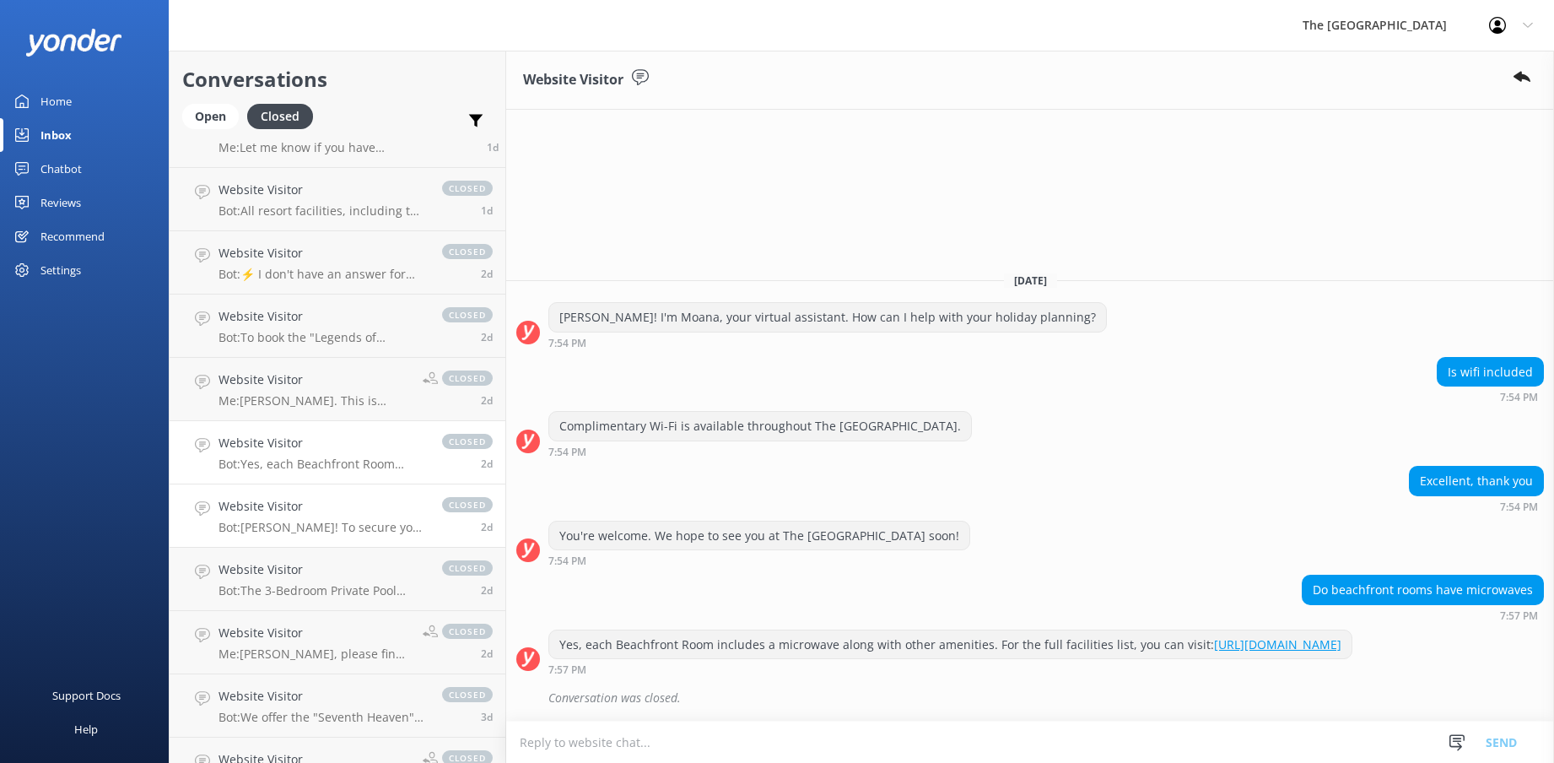
click at [334, 536] on link "Website Visitor Bot: Kia Orana! To secure your spots for the "Legends of Polyne…" at bounding box center [338, 515] width 336 height 63
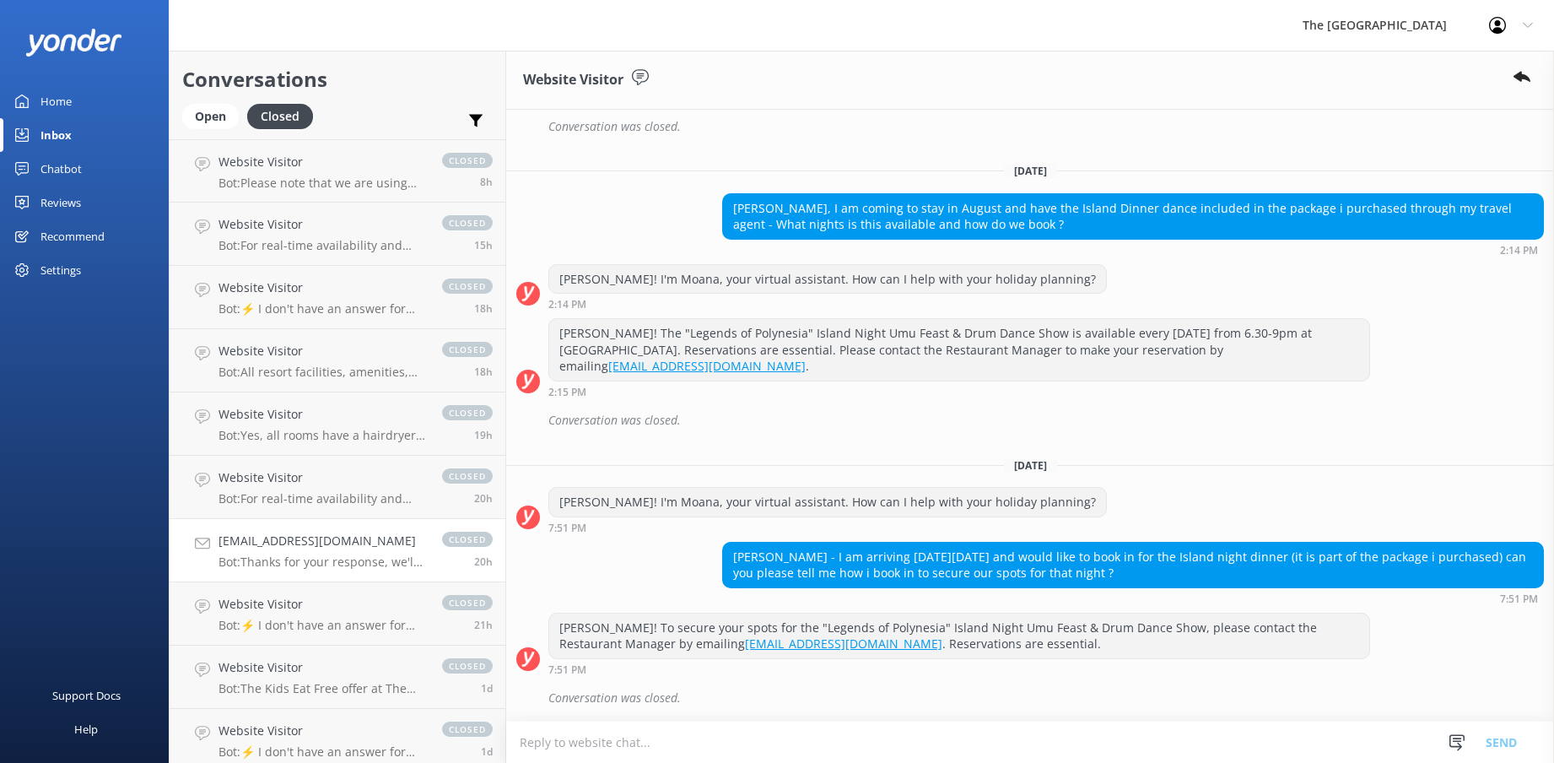
click at [290, 562] on p "Bot: Thanks for your response, we'll get back to you as soon as we can during o…" at bounding box center [322, 561] width 207 height 15
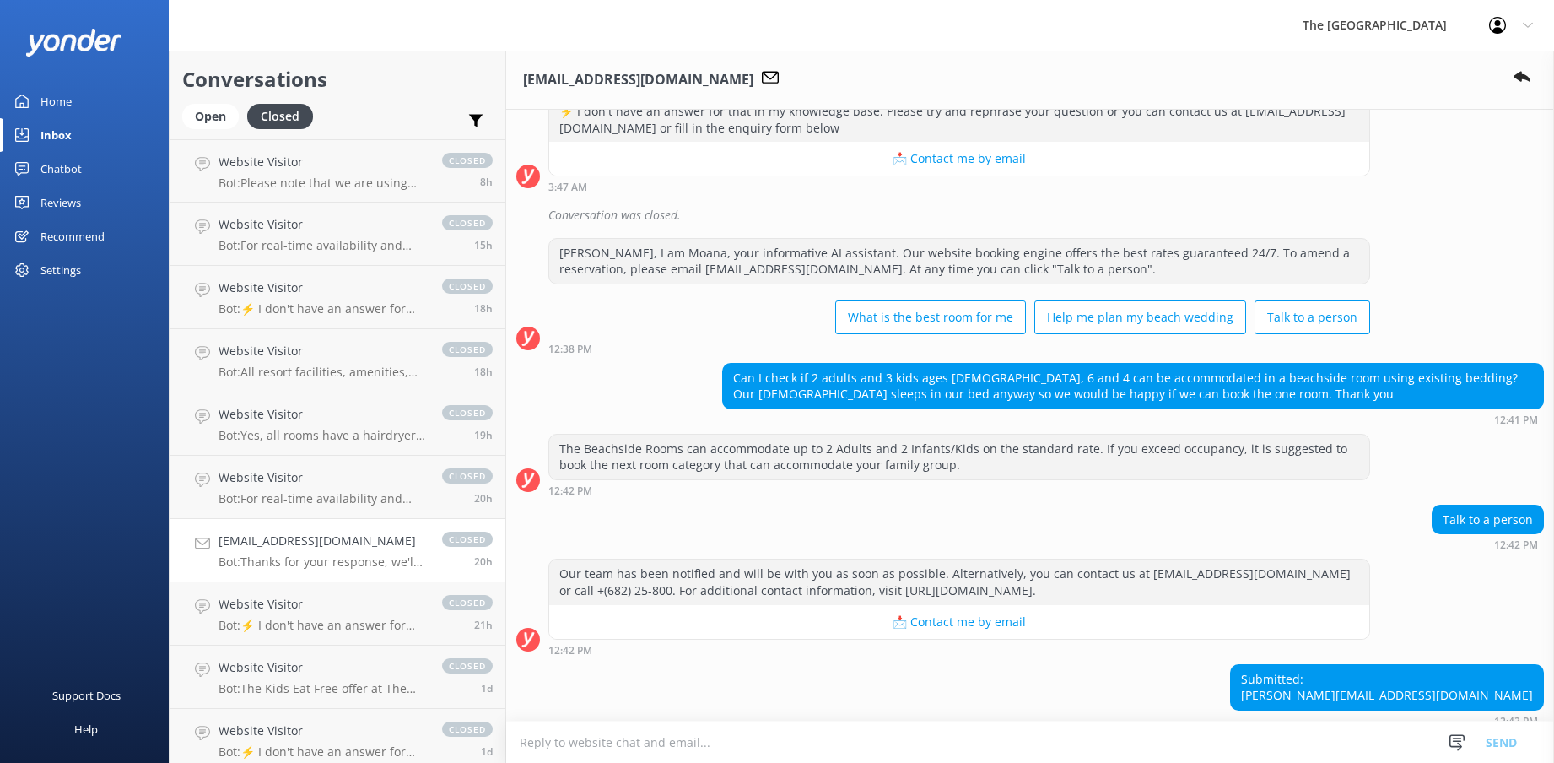
scroll to position [178, 0]
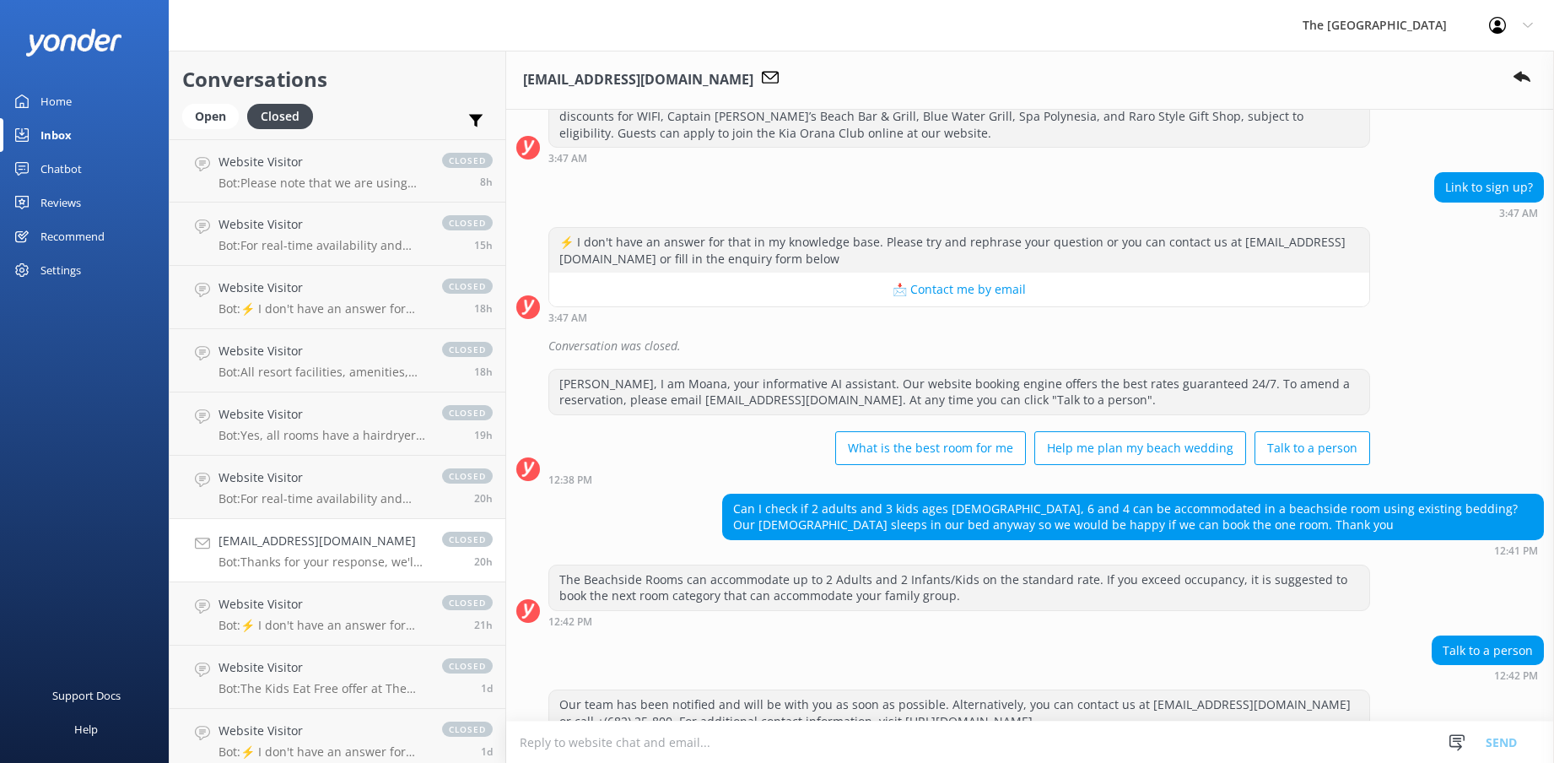
click at [331, 560] on p "Bot: Thanks for your response, we'll get back to you as soon as we can during o…" at bounding box center [322, 561] width 207 height 15
click at [1522, 79] on use at bounding box center [1522, 77] width 17 height 11
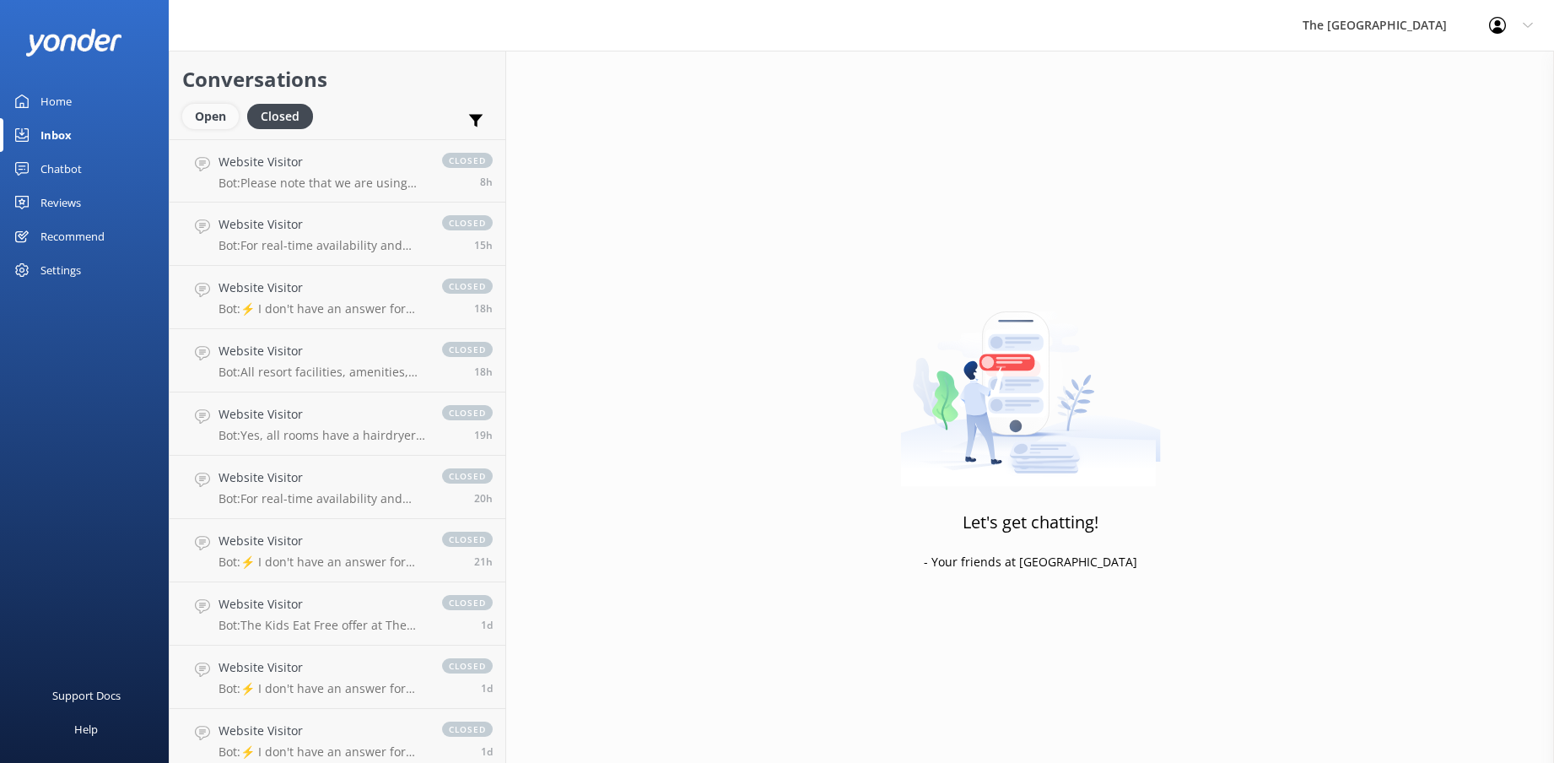
click at [214, 107] on div "Open" at bounding box center [210, 116] width 57 height 25
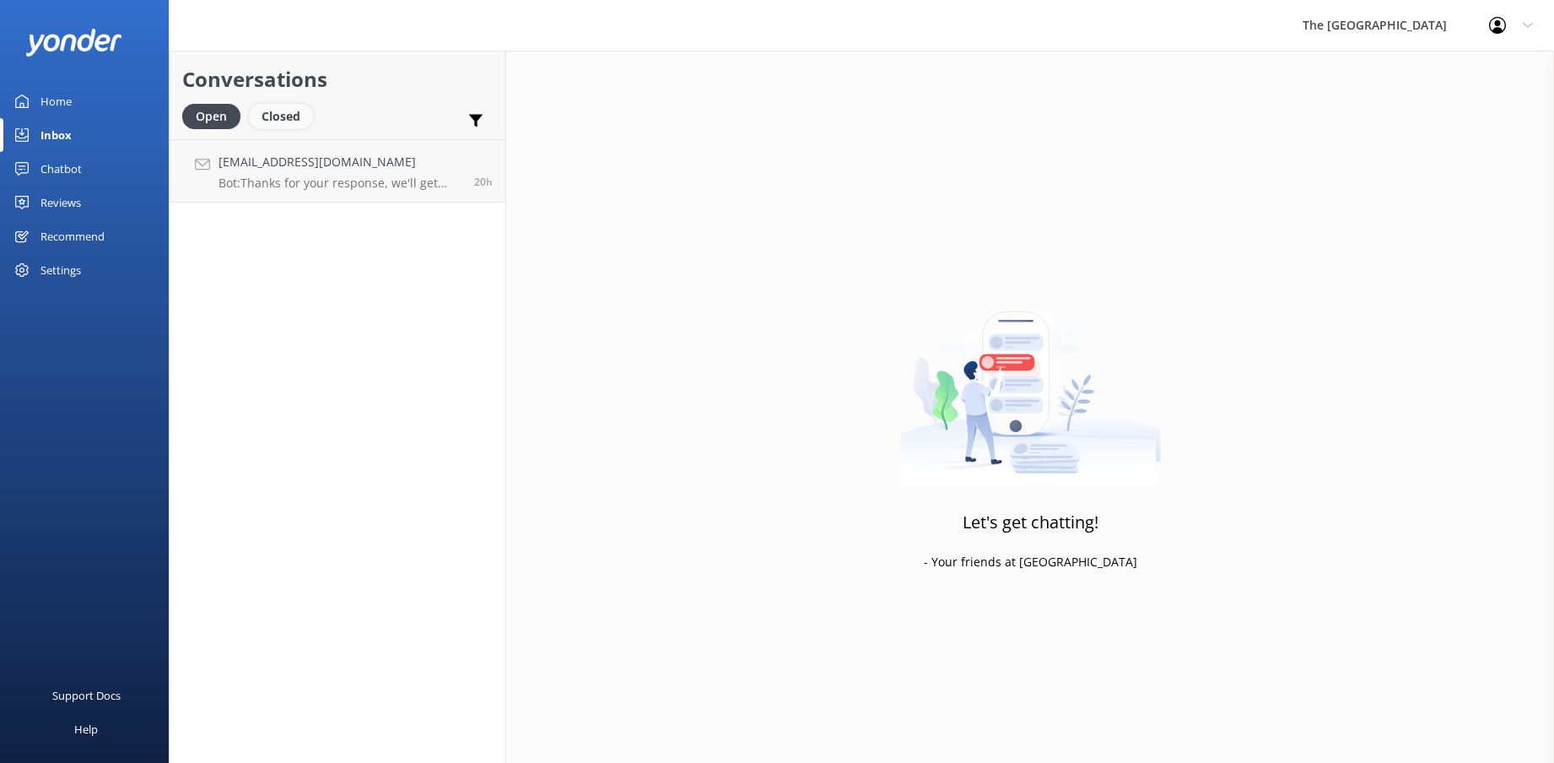
click at [292, 115] on div "Closed" at bounding box center [281, 116] width 64 height 25
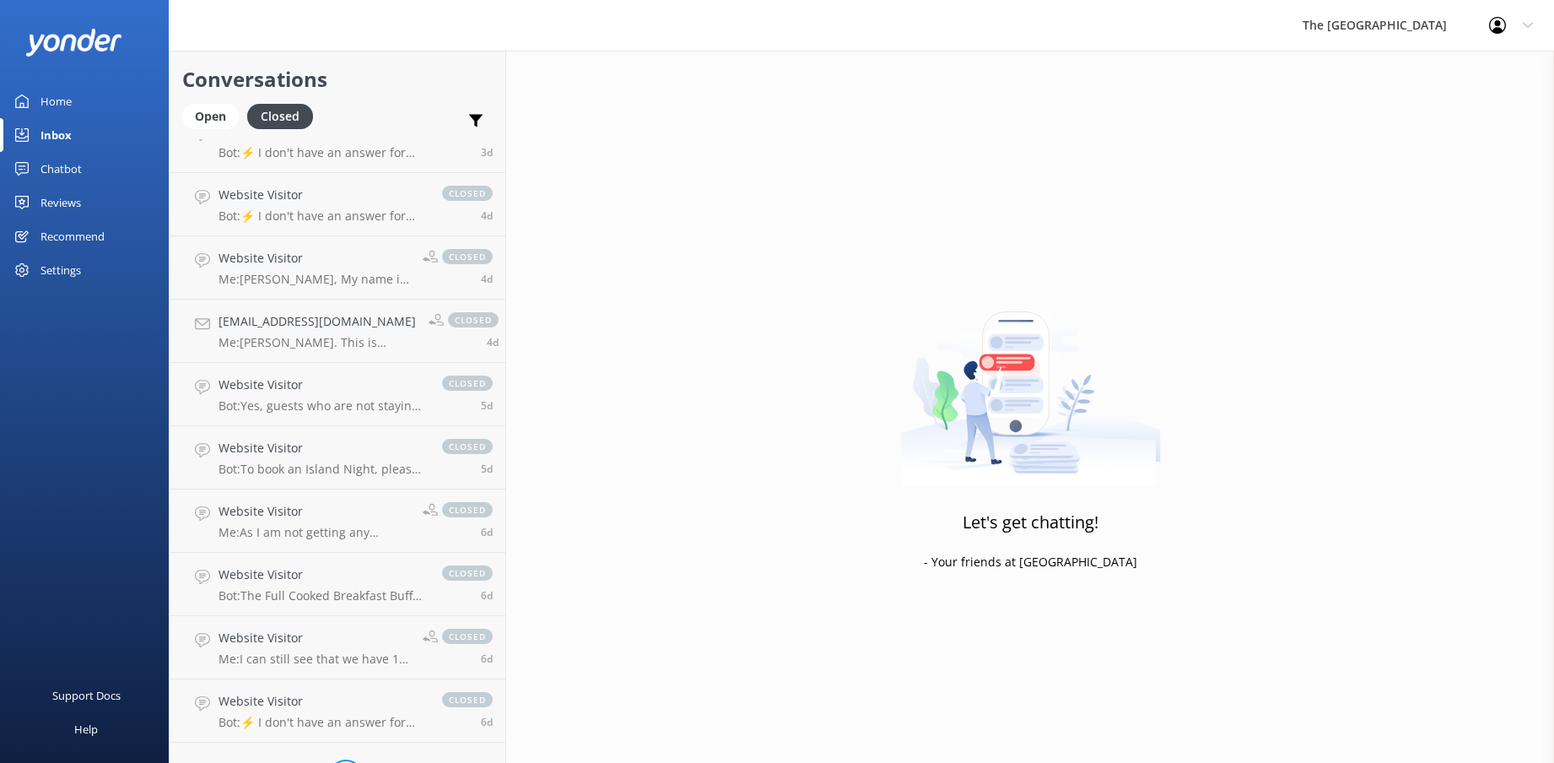
scroll to position [1975, 0]
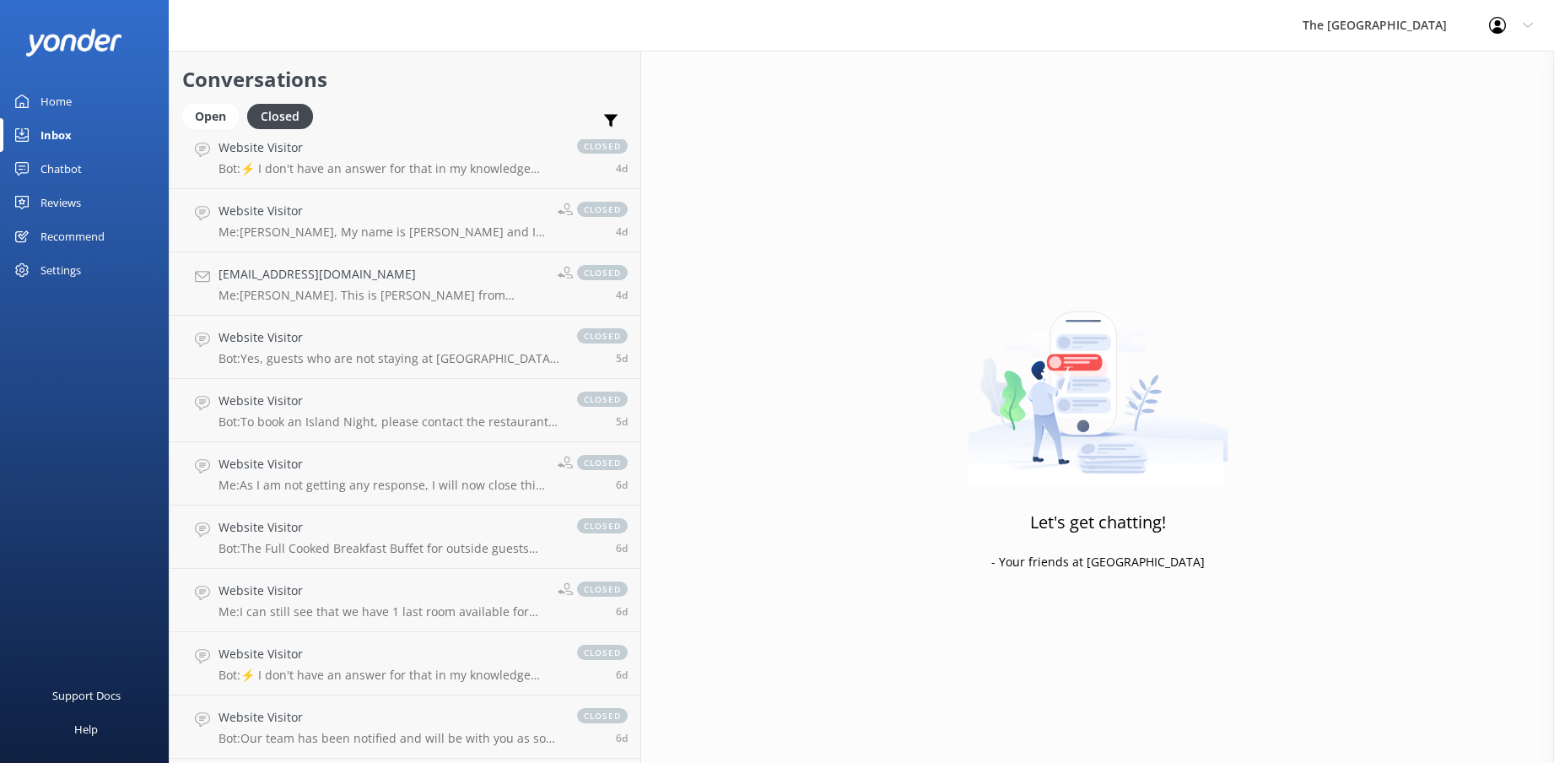
click at [941, 158] on div "Let's get chatting! - Your friends at [GEOGRAPHIC_DATA]" at bounding box center [1097, 432] width 913 height 763
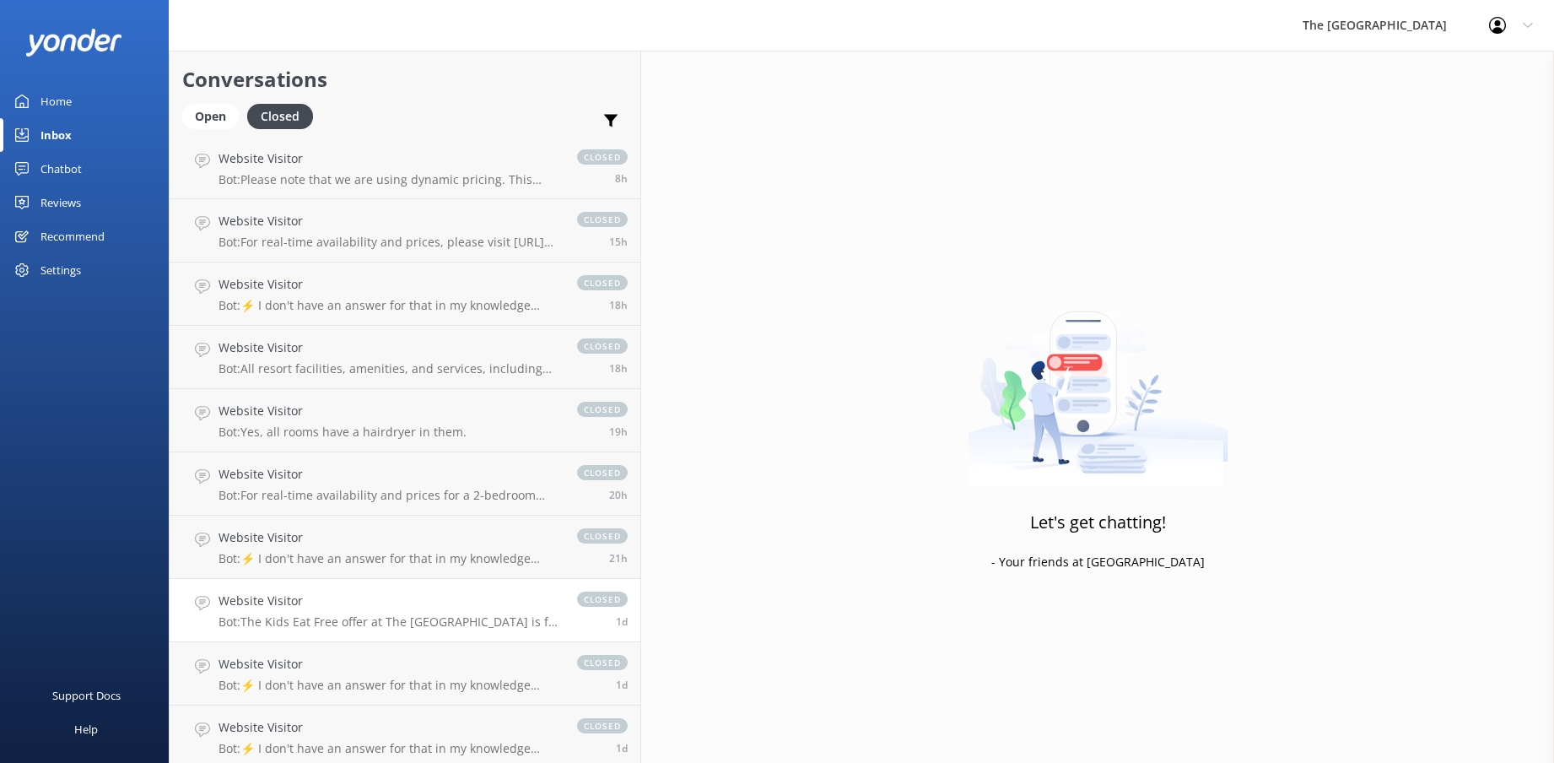
scroll to position [0, 0]
click at [299, 183] on p "Bot: Please note that we are using dynamic pricing. This makes our rates change…" at bounding box center [390, 182] width 342 height 15
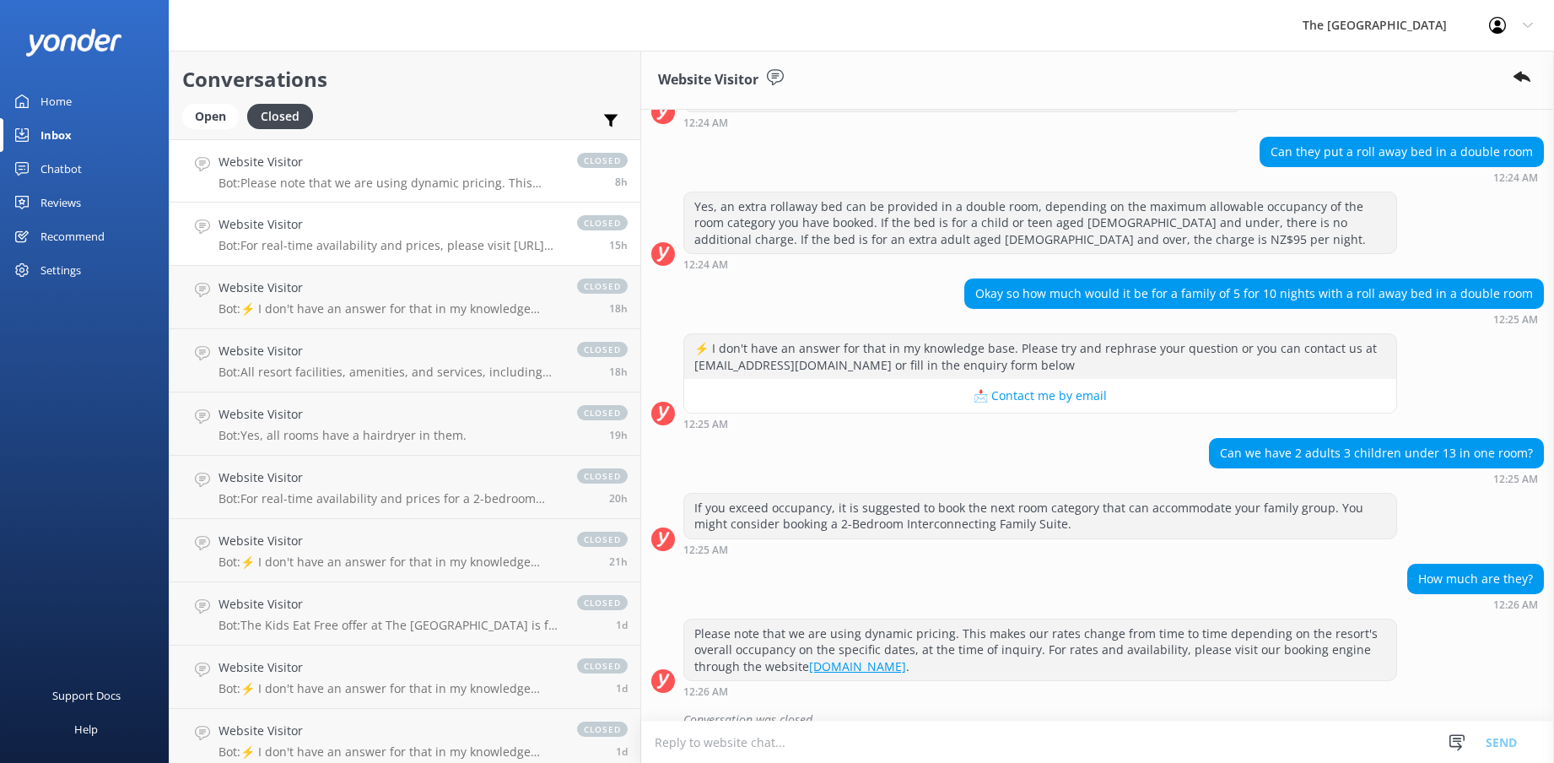
scroll to position [94, 0]
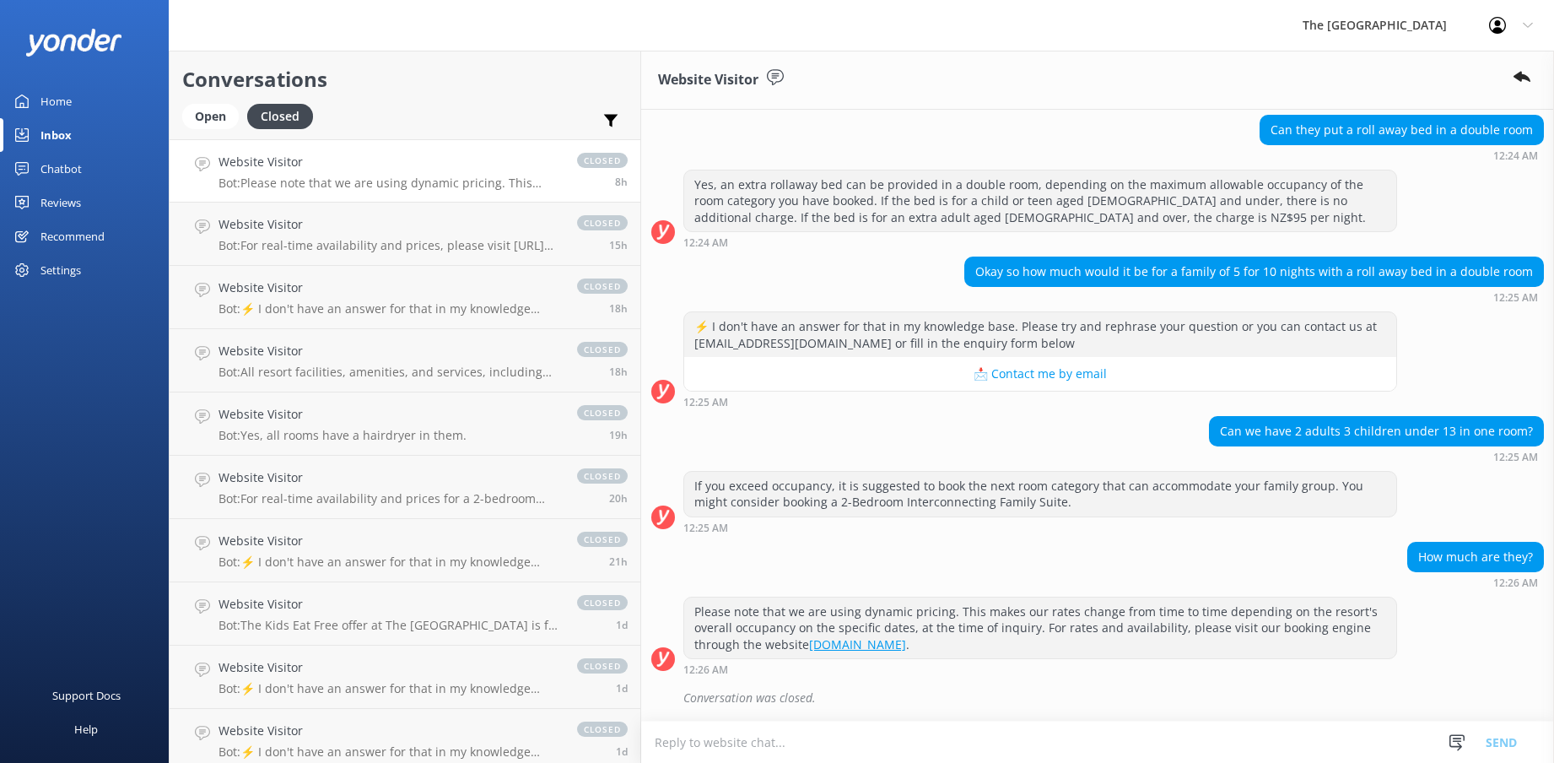
click at [58, 142] on div "Inbox" at bounding box center [55, 135] width 31 height 34
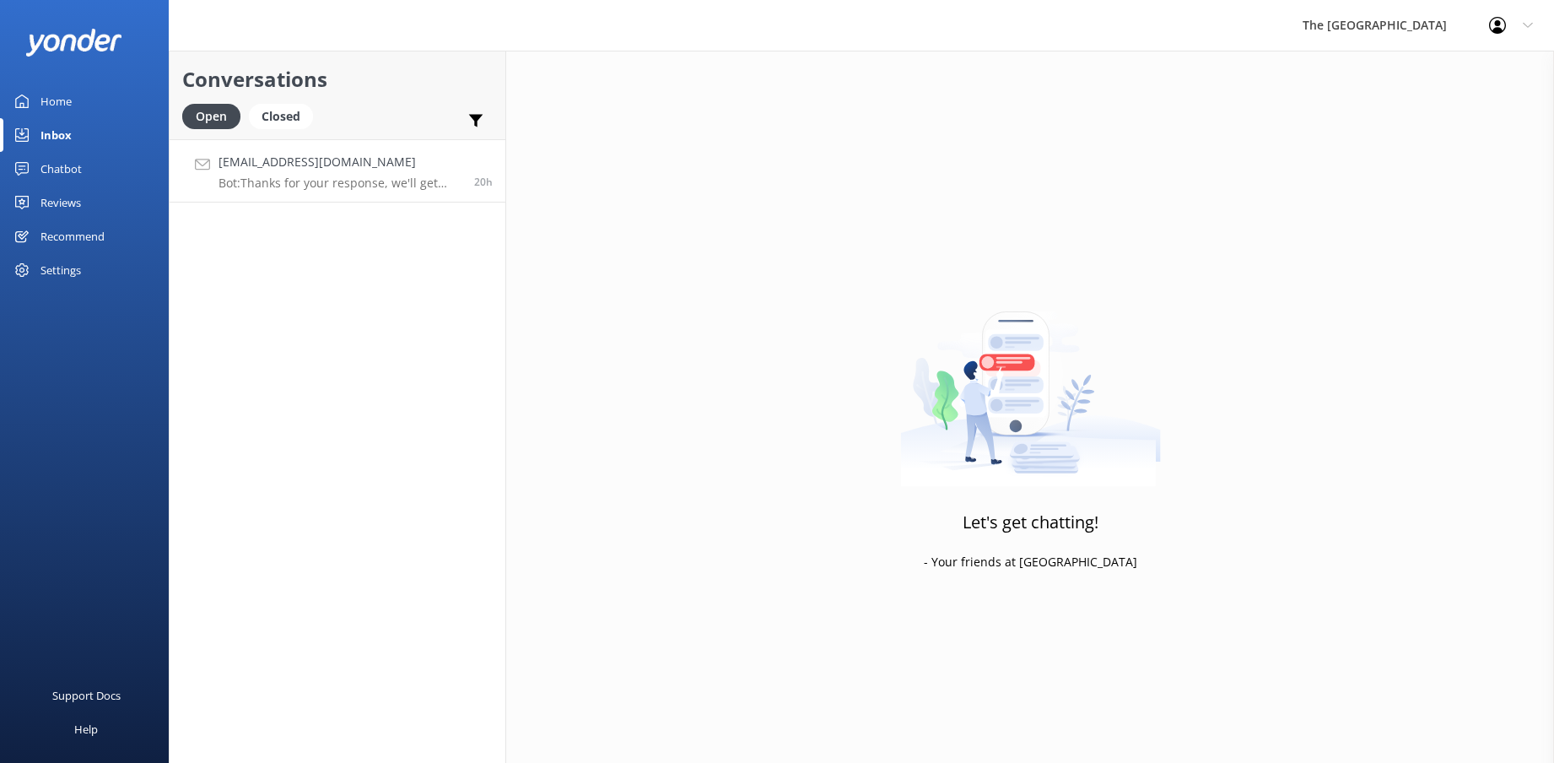
click at [302, 183] on p "Bot: Thanks for your response, we'll get back to you as soon as we can during o…" at bounding box center [340, 182] width 243 height 15
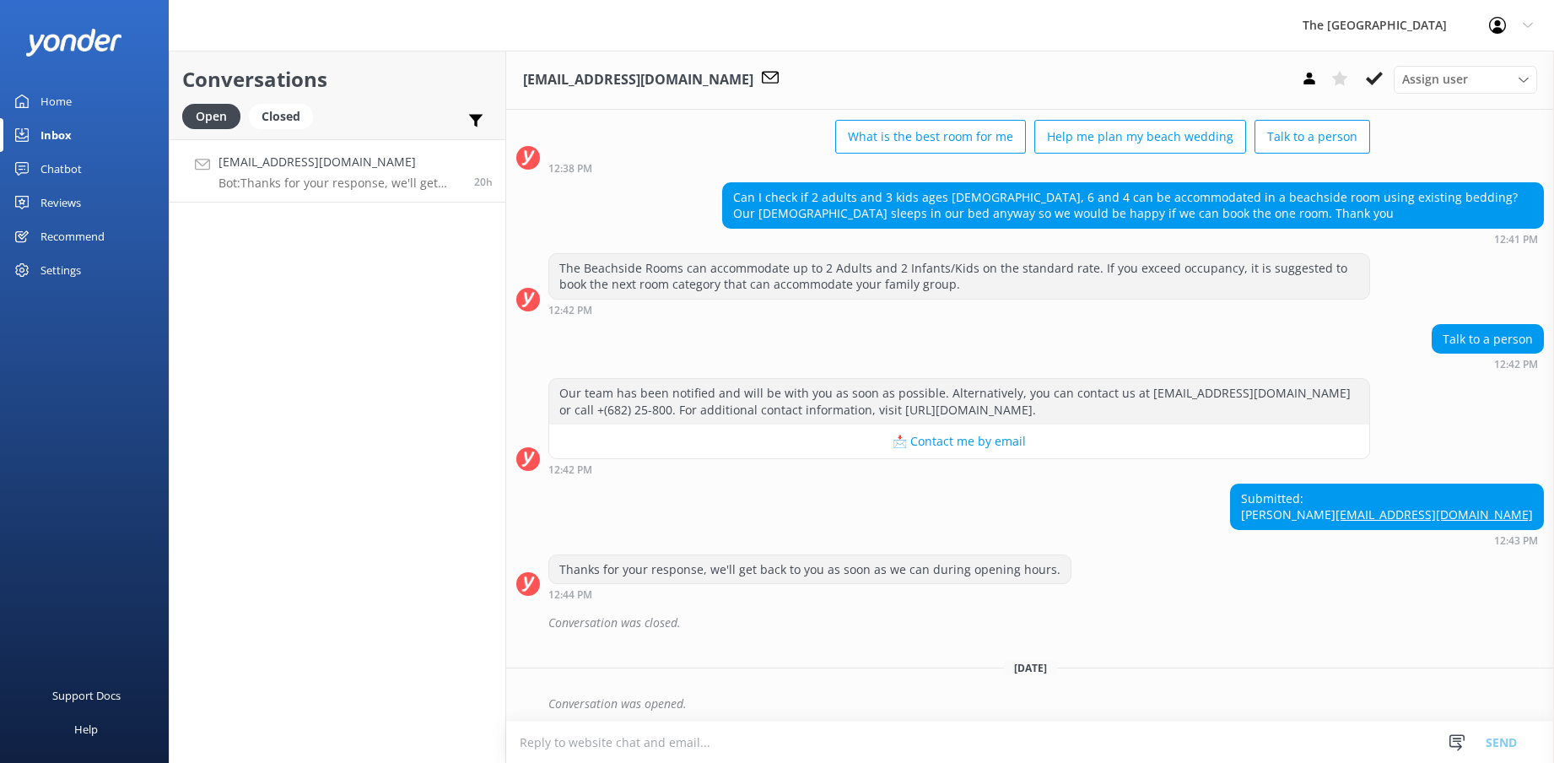
scroll to position [512, 0]
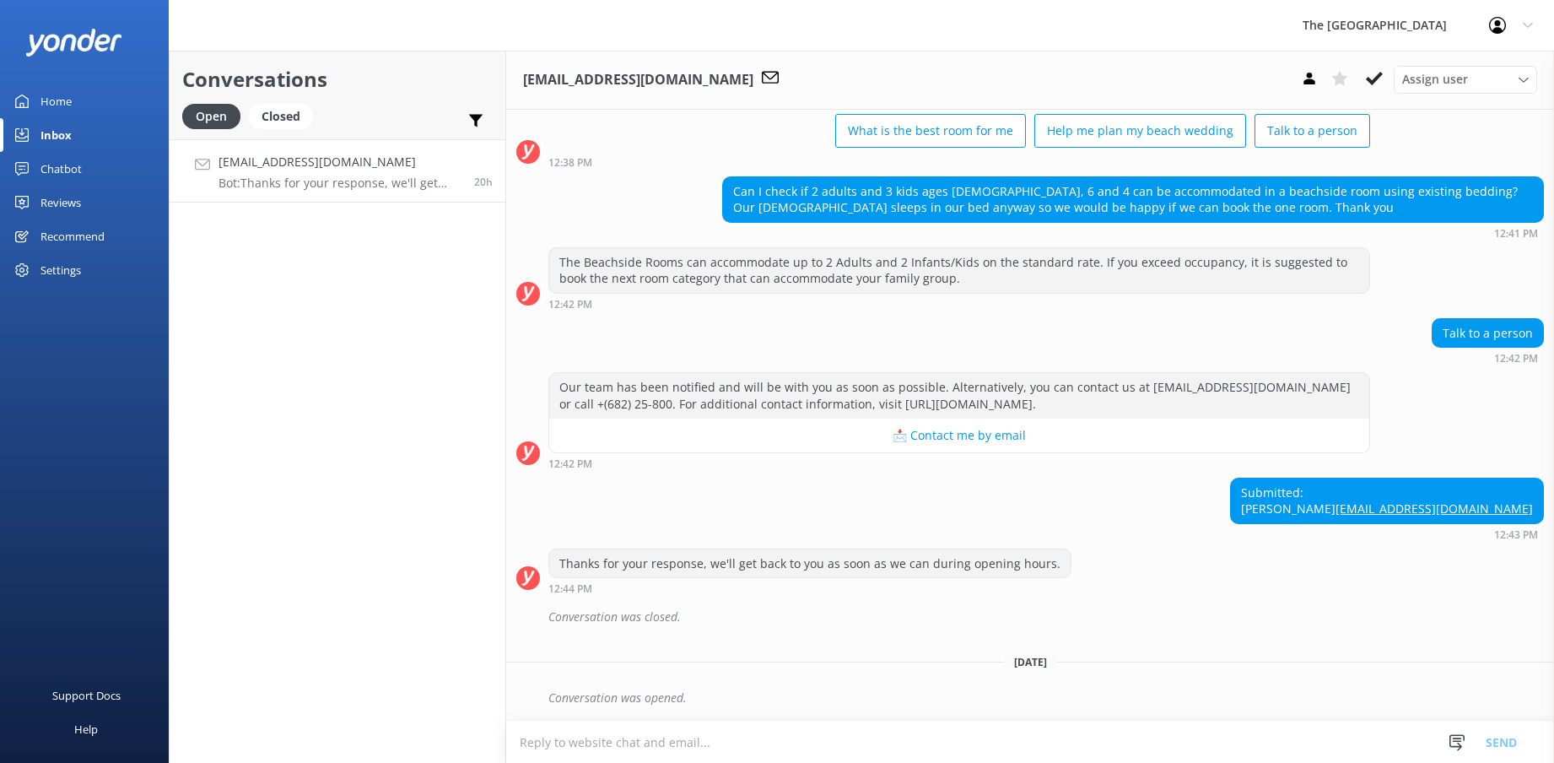
click at [1386, 511] on div "Submitted: [PERSON_NAME] [PERSON_NAME][EMAIL_ADDRESS][DOMAIN_NAME]" at bounding box center [1387, 500] width 312 height 45
click at [1421, 510] on link "[EMAIL_ADDRESS][DOMAIN_NAME]" at bounding box center [1434, 508] width 197 height 16
drag, startPoint x: 1383, startPoint y: 510, endPoint x: 1523, endPoint y: 515, distance: 140.1
click at [1523, 515] on div "Submitted: [PERSON_NAME] [PERSON_NAME][EMAIL_ADDRESS][DOMAIN_NAME]" at bounding box center [1387, 500] width 312 height 45
copy link "[EMAIL_ADDRESS][DOMAIN_NAME]"
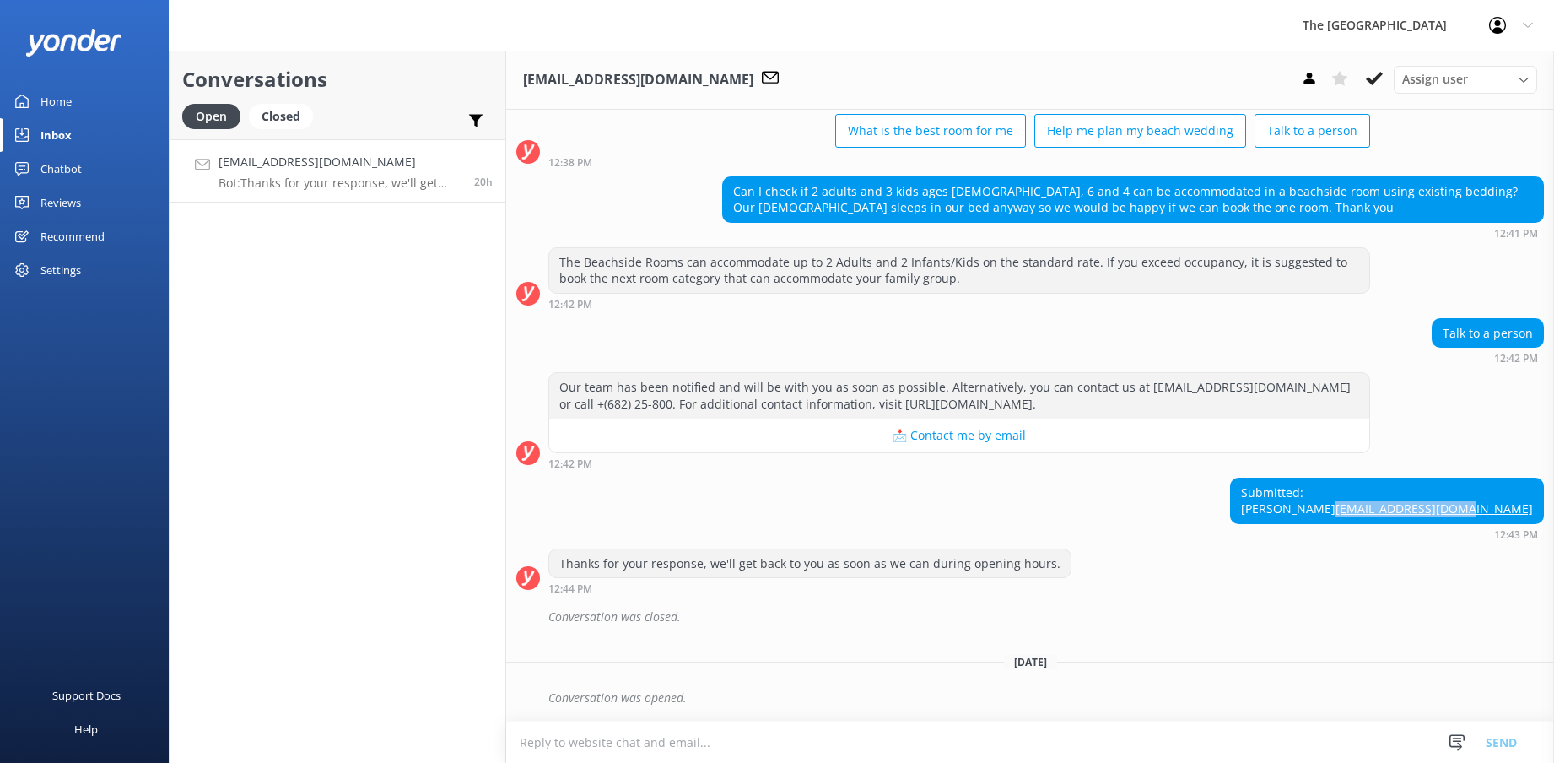
click at [1152, 496] on div "Submitted: [PERSON_NAME] [PERSON_NAME][EMAIL_ADDRESS][DOMAIN_NAME] 12:43 PM" at bounding box center [1030, 509] width 1048 height 62
click at [282, 123] on div "Closed" at bounding box center [281, 116] width 64 height 25
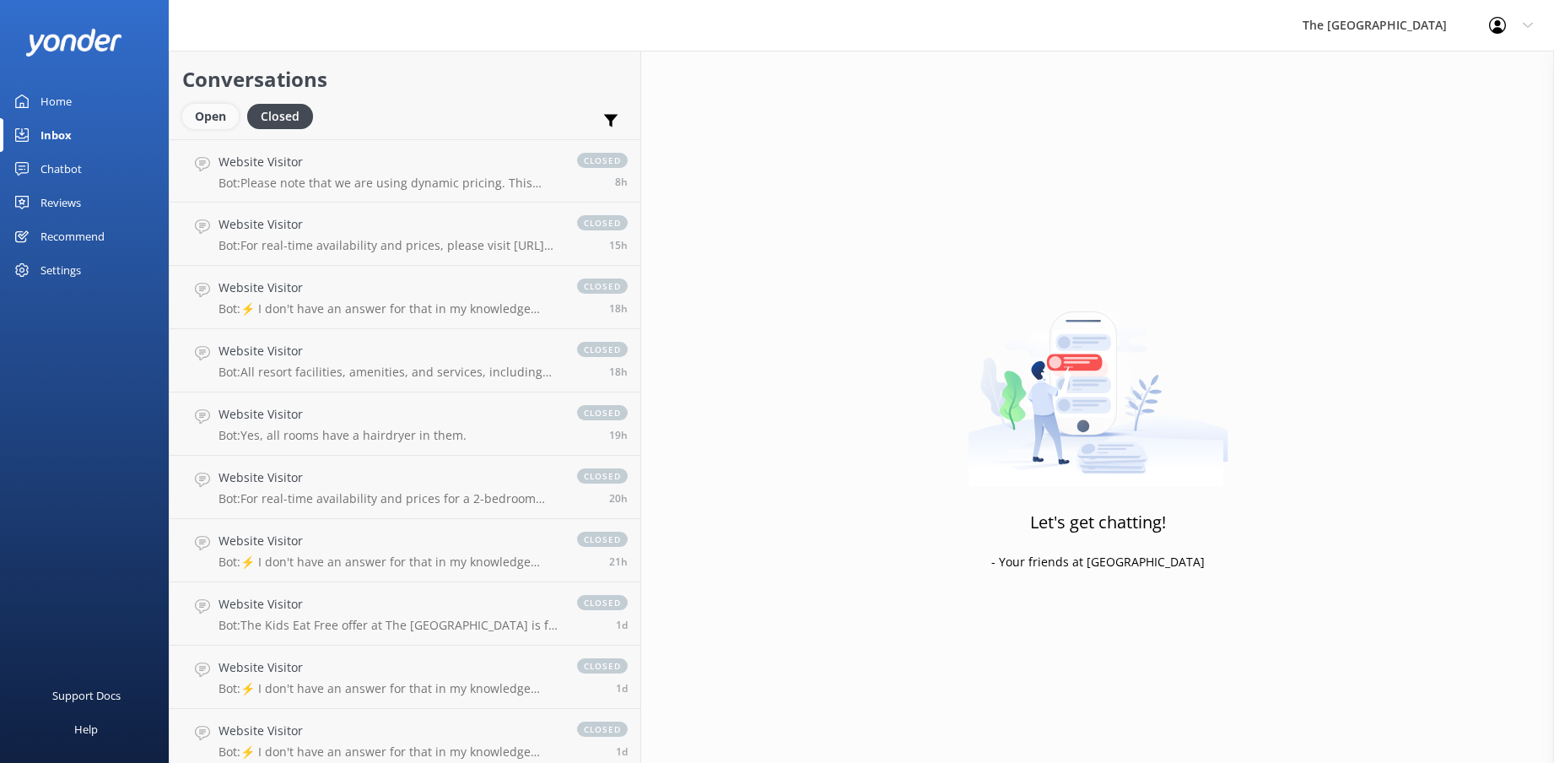
click at [219, 118] on div "Open" at bounding box center [210, 116] width 57 height 25
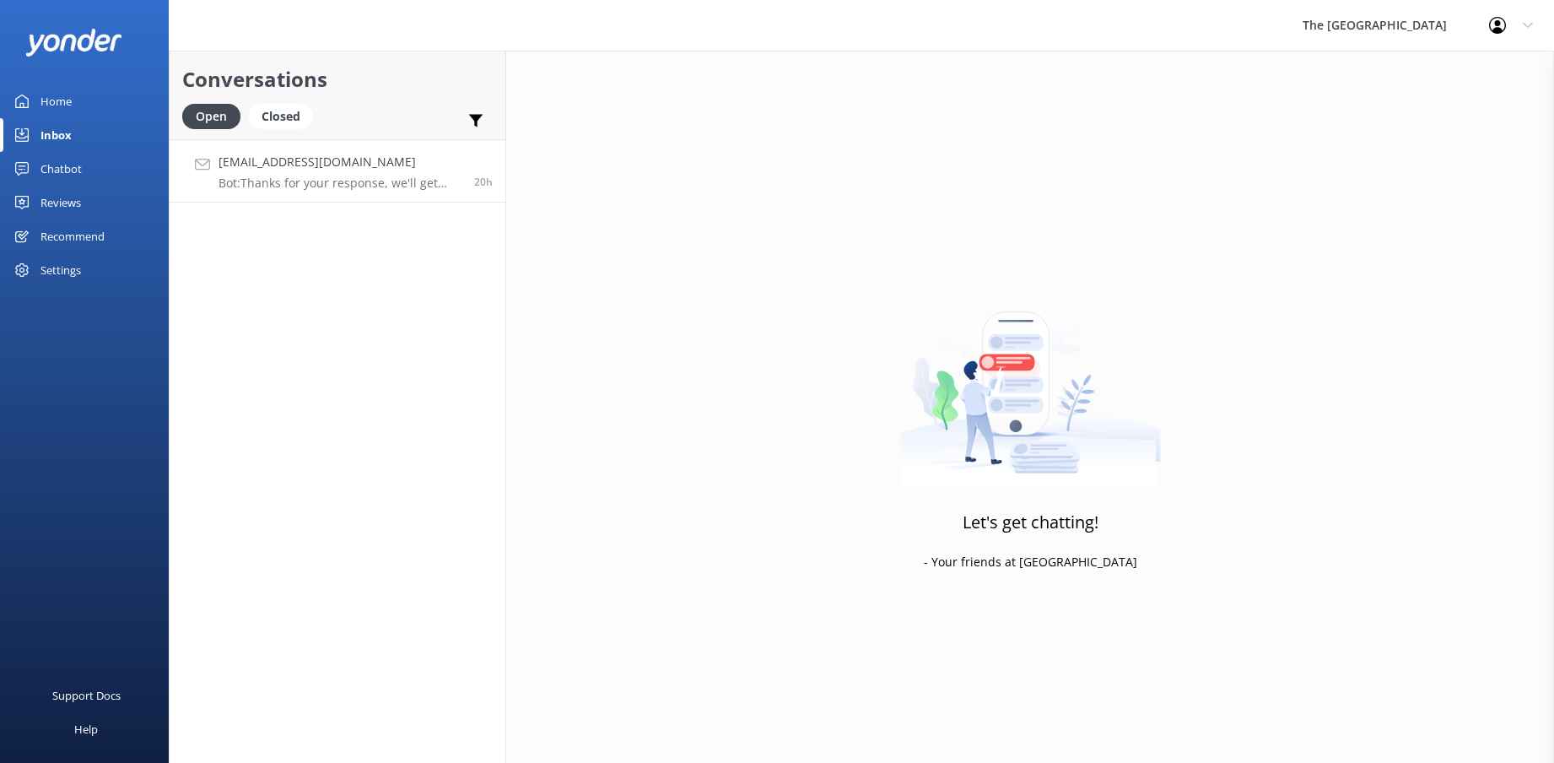
click at [312, 175] on p "Bot: Thanks for your response, we'll get back to you as soon as we can during o…" at bounding box center [340, 182] width 243 height 15
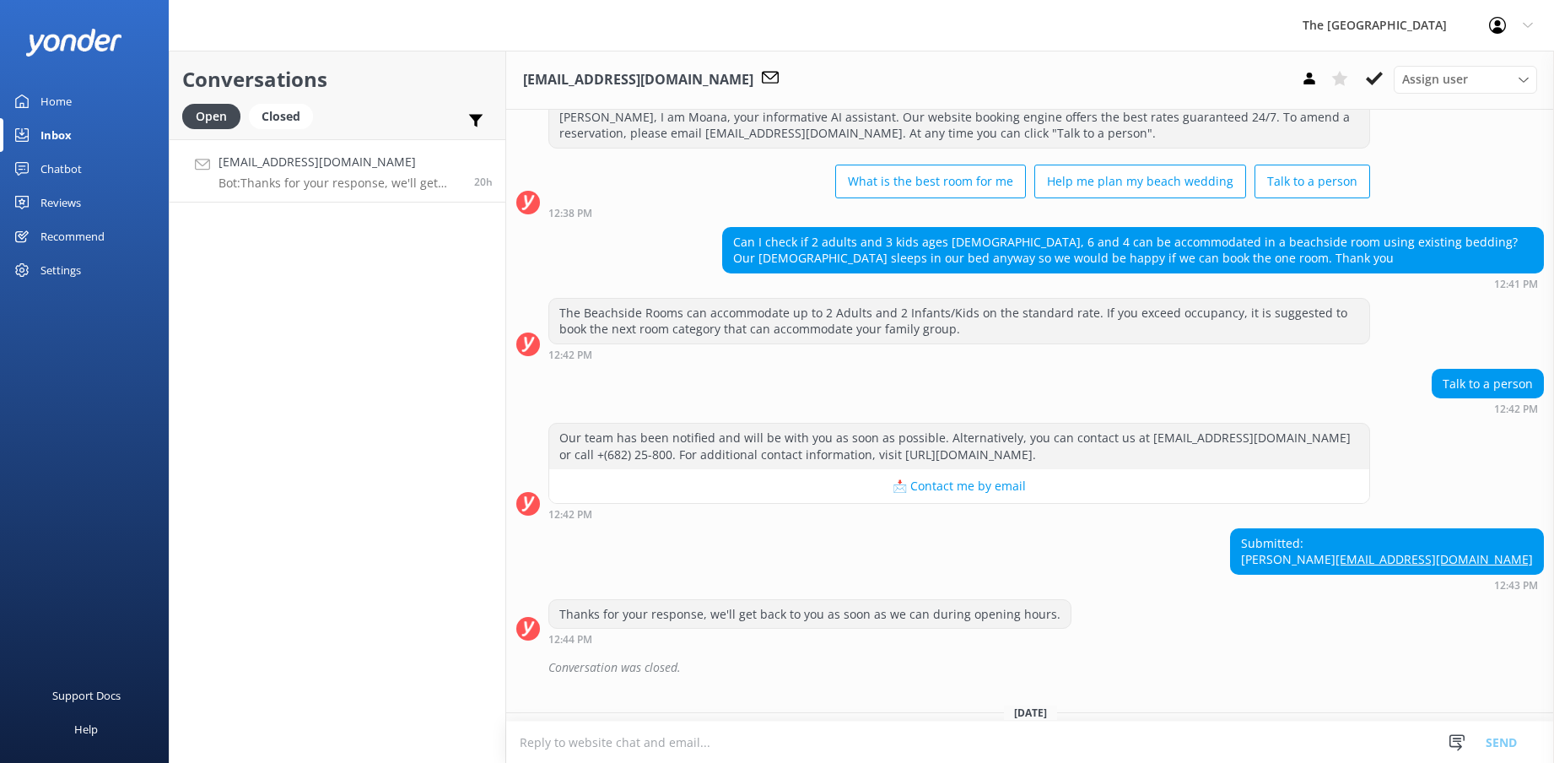
scroll to position [512, 0]
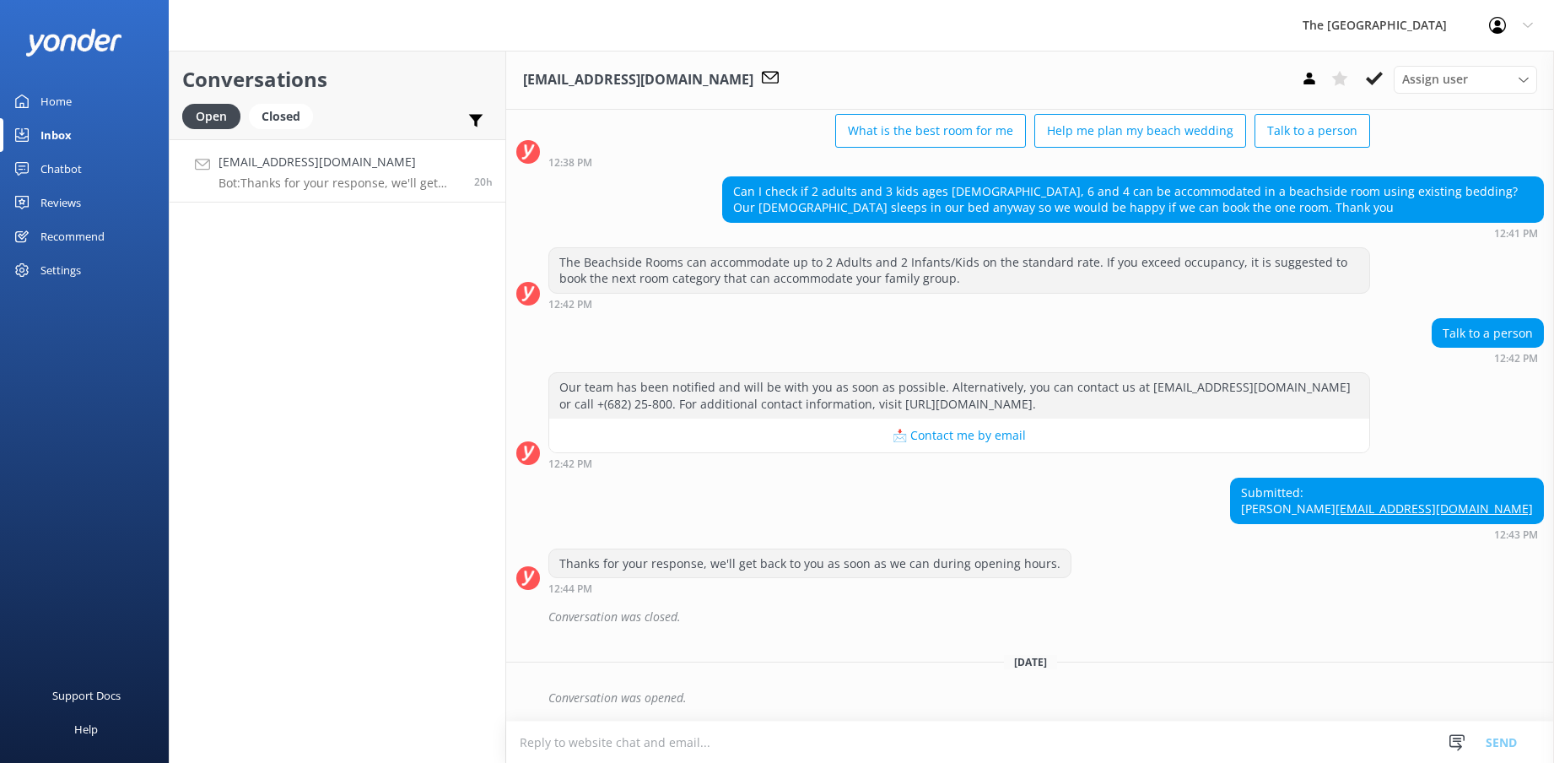
click at [810, 748] on textarea at bounding box center [1030, 741] width 1048 height 41
click at [634, 754] on textarea at bounding box center [1030, 741] width 1048 height 41
click at [750, 735] on textarea at bounding box center [1030, 741] width 1048 height 41
click at [1512, 80] on div "Assign user" at bounding box center [1465, 79] width 135 height 19
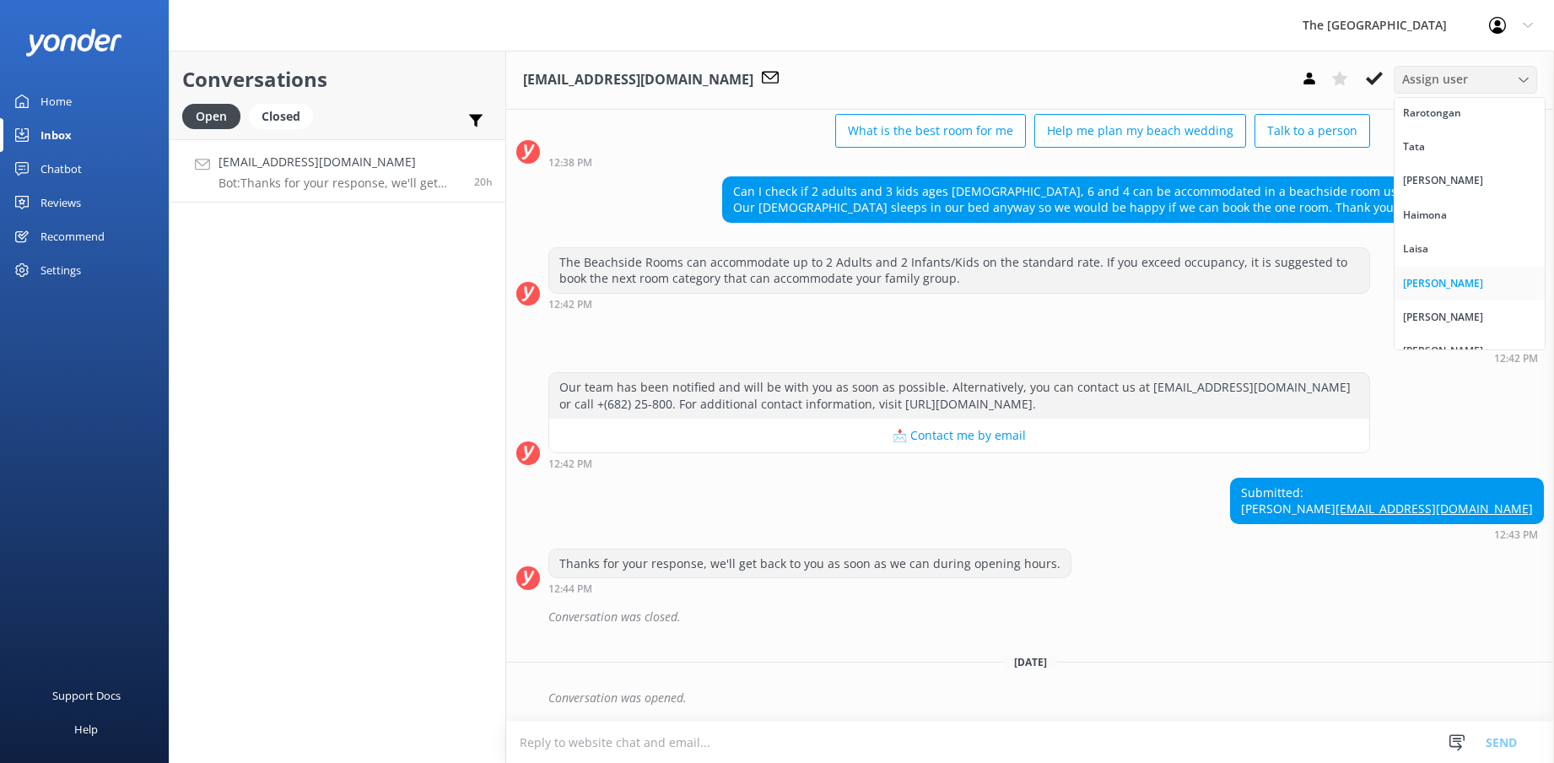
scroll to position [0, 0]
click at [1322, 512] on div "Submitted: [PERSON_NAME] [PERSON_NAME][EMAIL_ADDRESS][DOMAIN_NAME] 12:43 PM" at bounding box center [1030, 509] width 1048 height 62
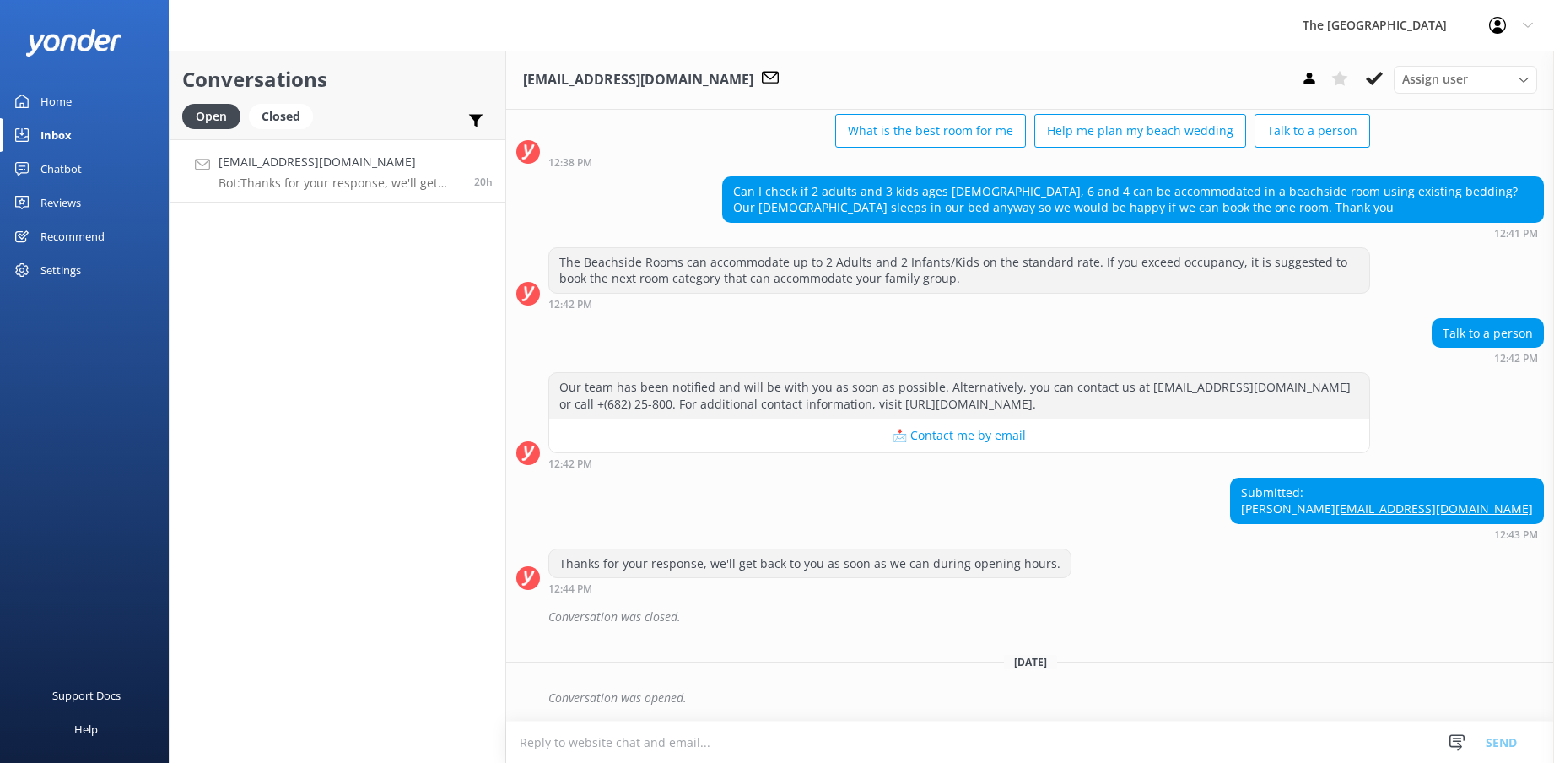
click at [1134, 581] on div "Thanks for your response, we'll get back to you as soon as we can during openin…" at bounding box center [1030, 571] width 1048 height 46
click at [318, 177] on p "Bot: Thanks for your response, we'll get back to you as soon as we can during o…" at bounding box center [340, 182] width 243 height 15
click at [300, 173] on div "[EMAIL_ADDRESS][DOMAIN_NAME] Bot: Thanks for your response, we'll get back to y…" at bounding box center [340, 171] width 243 height 36
click at [618, 746] on textarea at bounding box center [1030, 741] width 1048 height 41
click at [412, 390] on div "Conversations Open Closed Important Assigned to me Unassigned [PERSON_NAME][EMA…" at bounding box center [337, 407] width 337 height 712
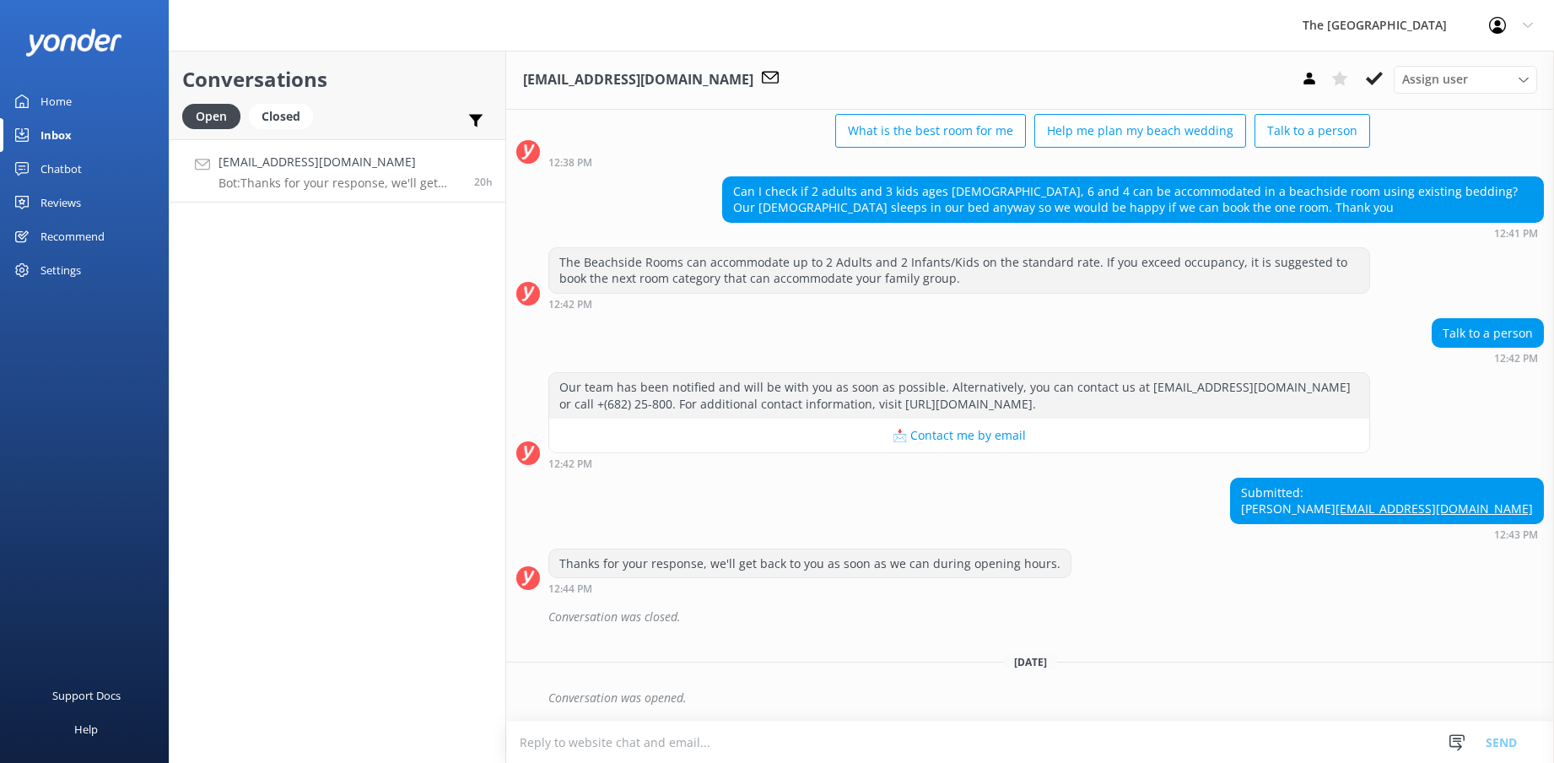
click at [379, 178] on p "Bot: Thanks for your response, we'll get back to you as soon as we can during o…" at bounding box center [340, 182] width 243 height 15
click at [772, 731] on textarea at bounding box center [1030, 741] width 1048 height 41
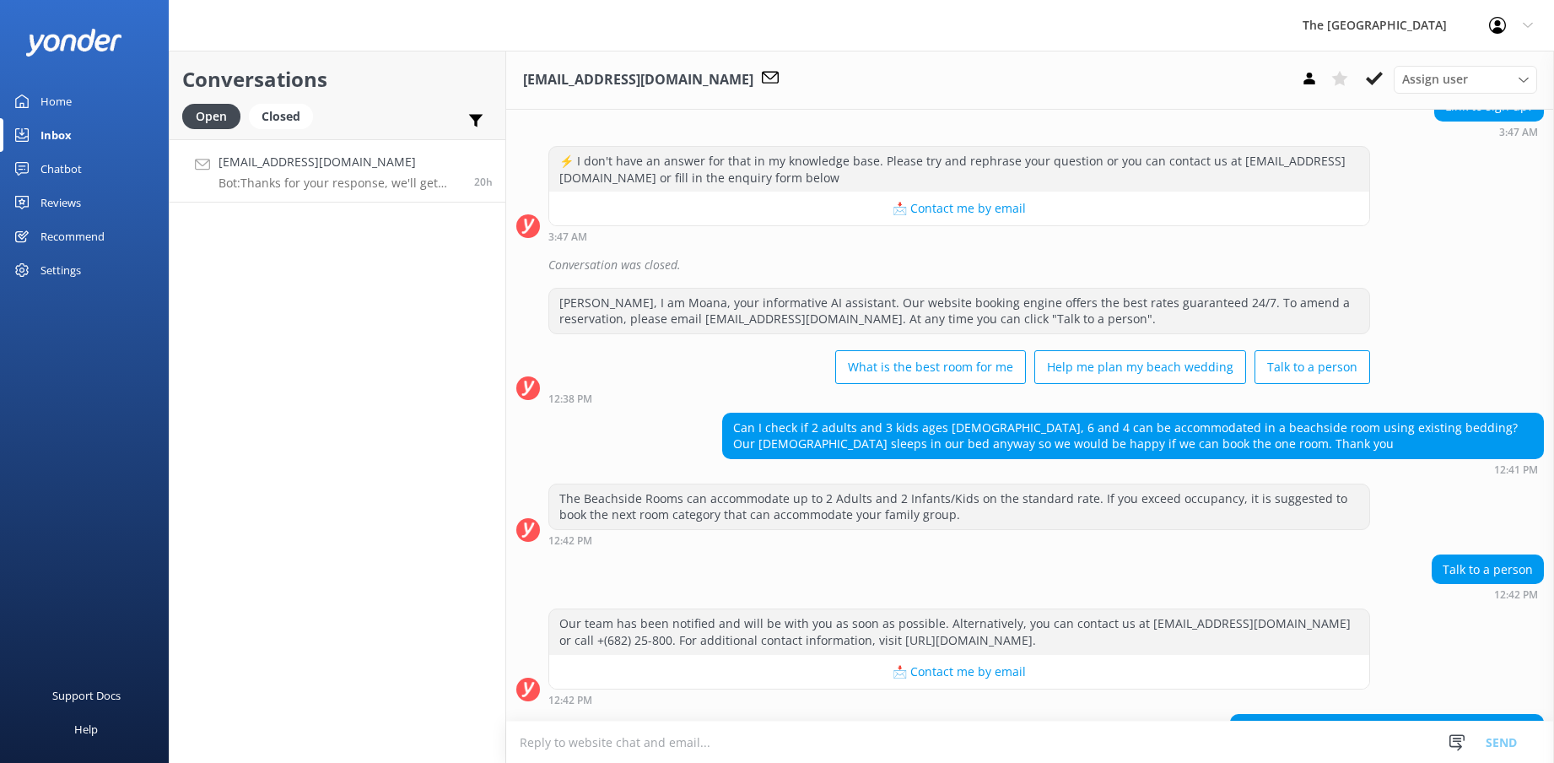
scroll to position [266, 0]
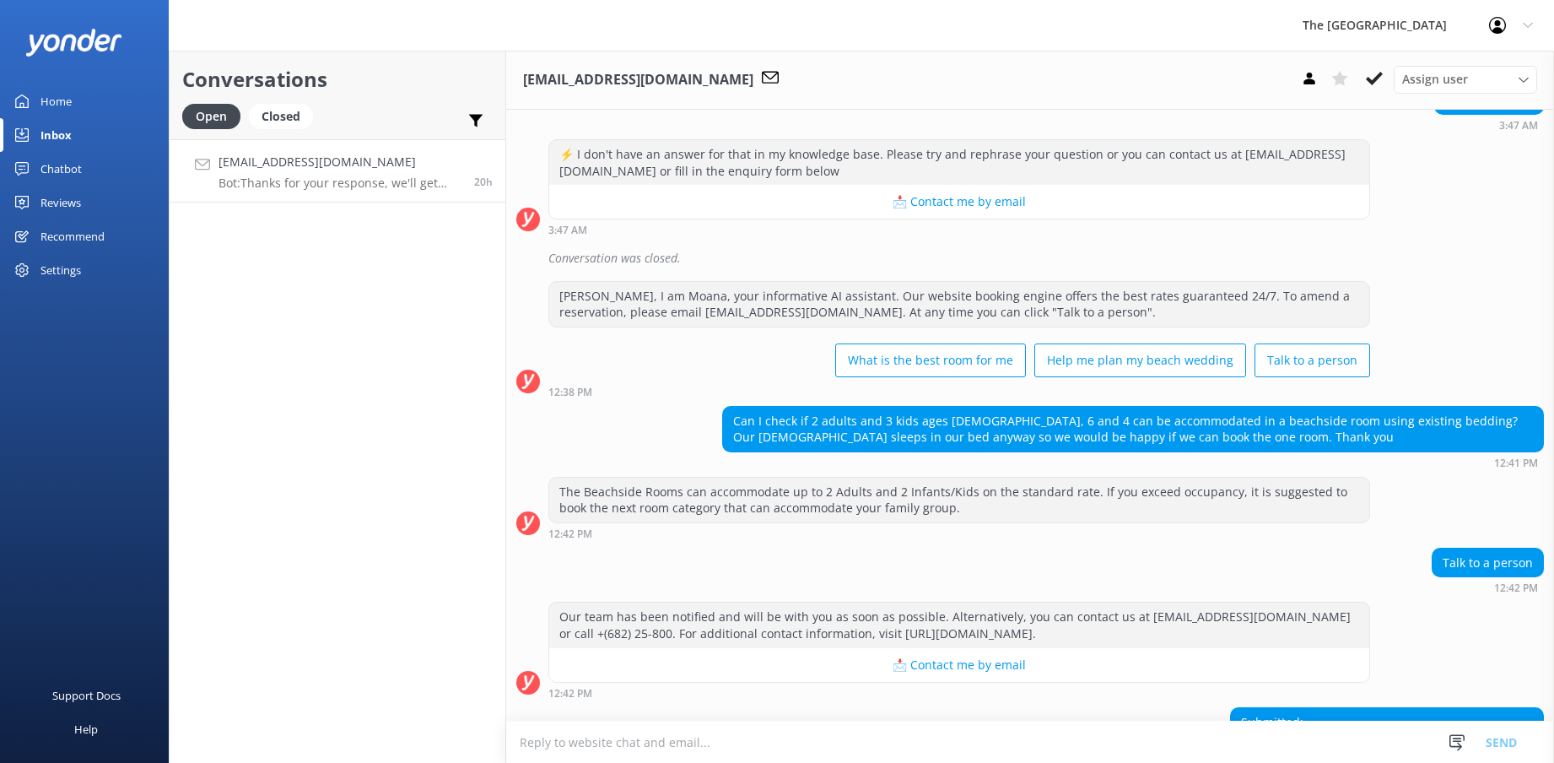
click at [637, 743] on textarea at bounding box center [1030, 741] width 1048 height 41
click at [381, 183] on p "Bot: Thanks for your response, we'll get back to you as soon as we can during o…" at bounding box center [340, 182] width 243 height 15
click at [681, 750] on textarea at bounding box center [1030, 741] width 1048 height 41
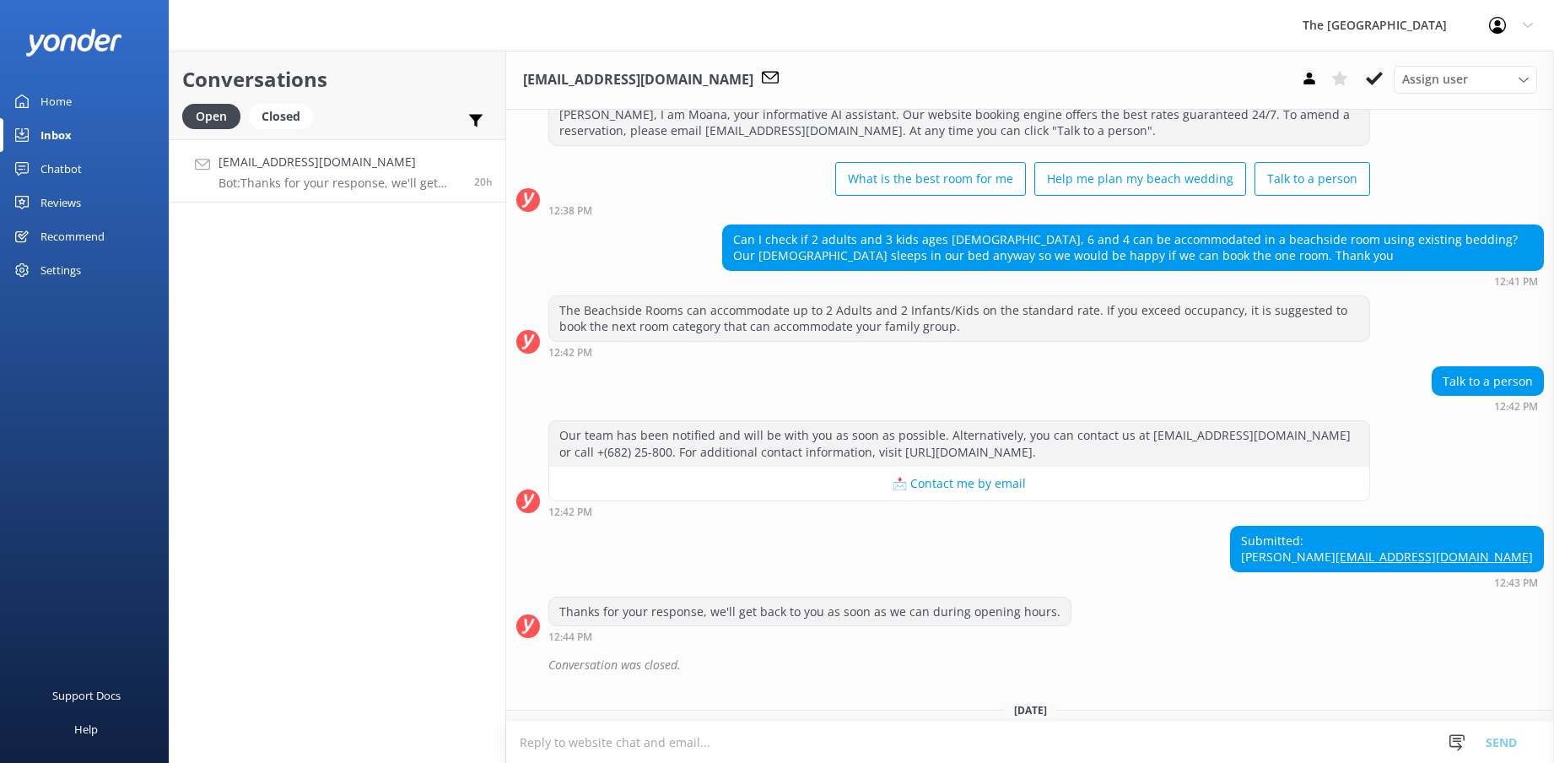
scroll to position [512, 0]
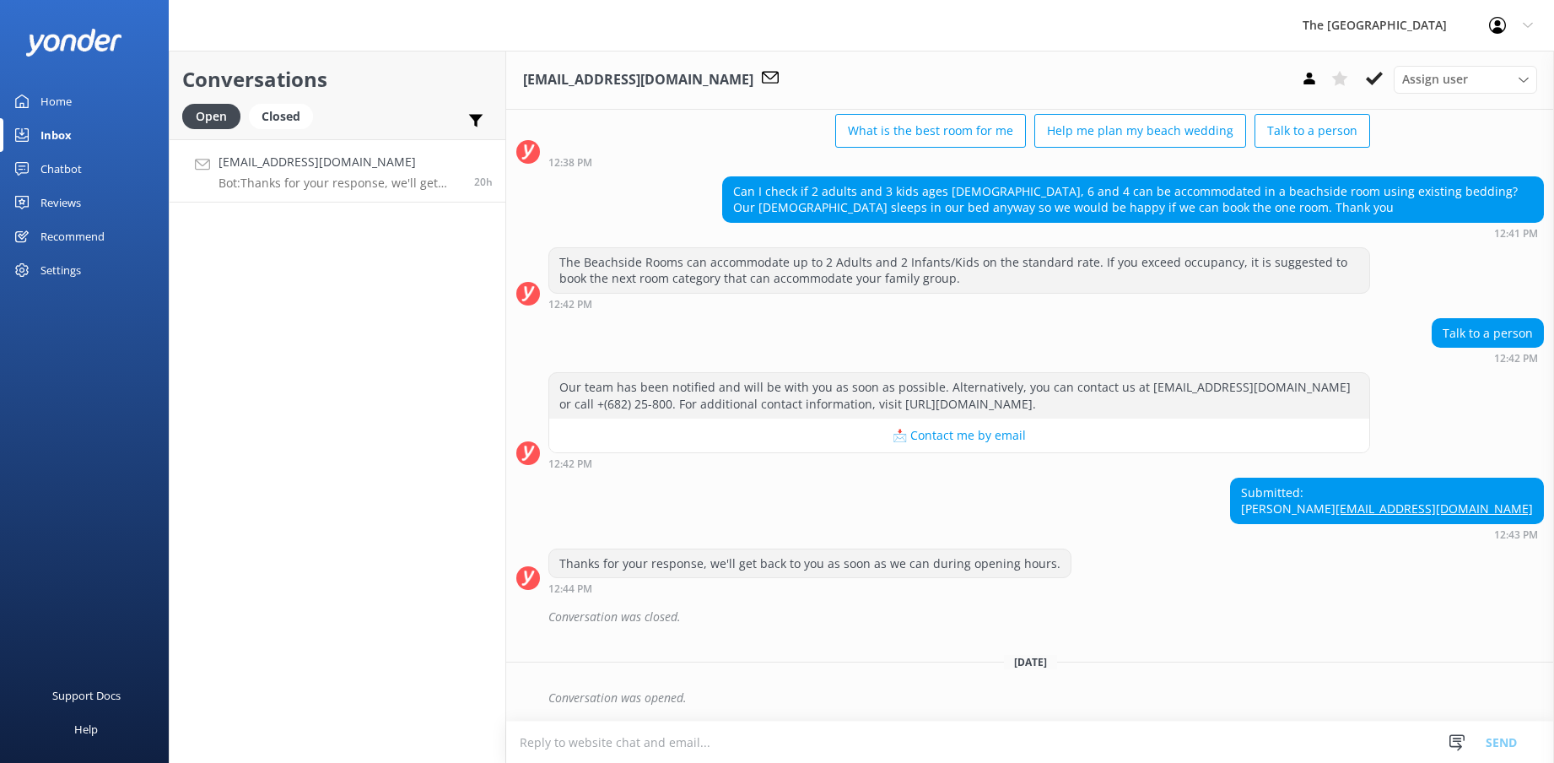
click at [575, 743] on textarea at bounding box center [1030, 741] width 1048 height 41
click at [814, 751] on textarea at bounding box center [1030, 741] width 1048 height 41
click at [874, 752] on textarea at bounding box center [1030, 741] width 1048 height 41
click at [673, 741] on textarea at bounding box center [1030, 741] width 1048 height 41
click at [985, 28] on div "The [GEOGRAPHIC_DATA] Resort Profile Settings Logout" at bounding box center [777, 25] width 1554 height 51
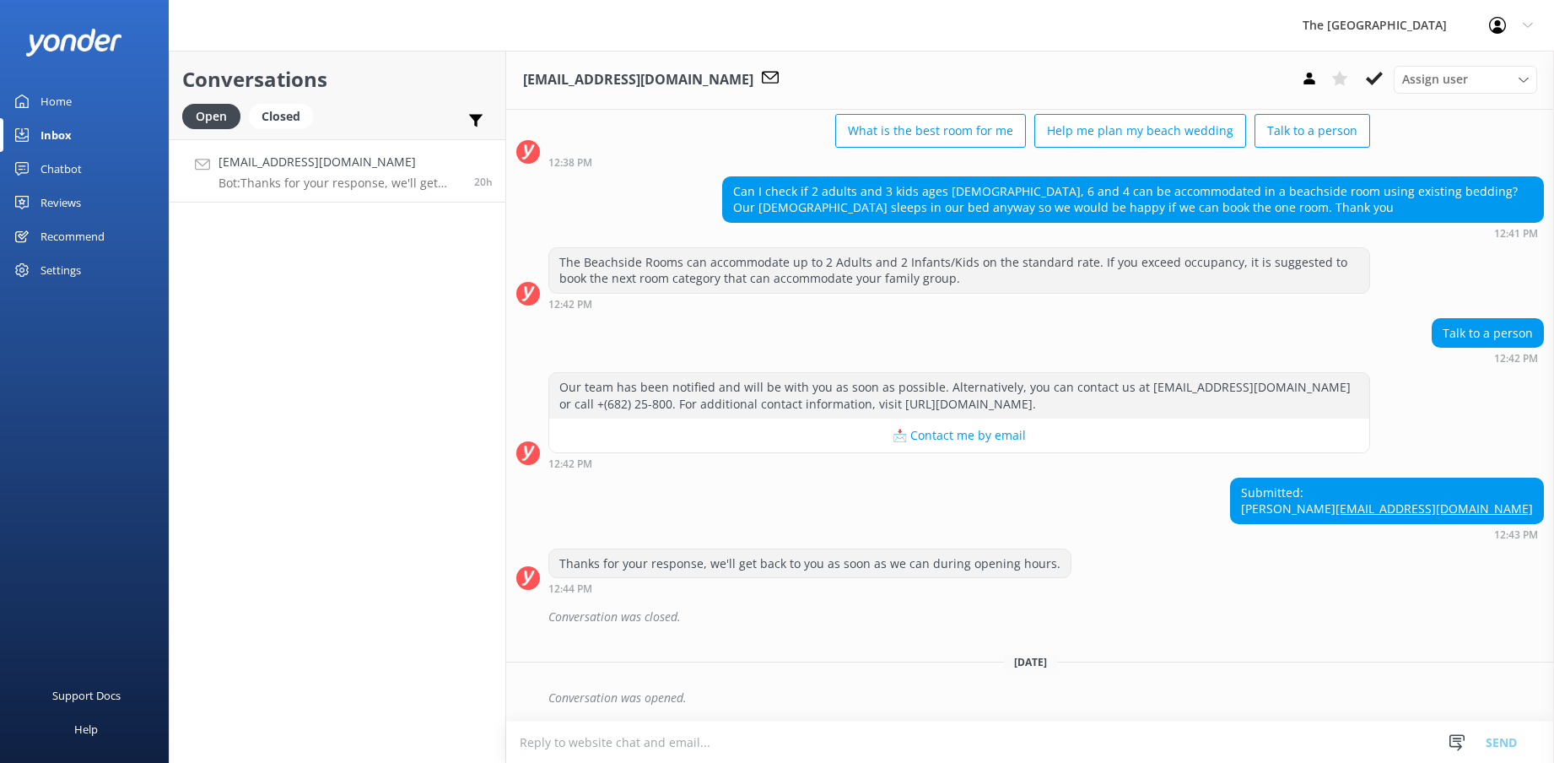
drag, startPoint x: 279, startPoint y: 181, endPoint x: 22, endPoint y: 307, distance: 286.4
click at [279, 181] on p "Bot: Thanks for your response, we'll get back to you as soon as we can during o…" at bounding box center [340, 182] width 243 height 15
